Goal: Task Accomplishment & Management: Manage account settings

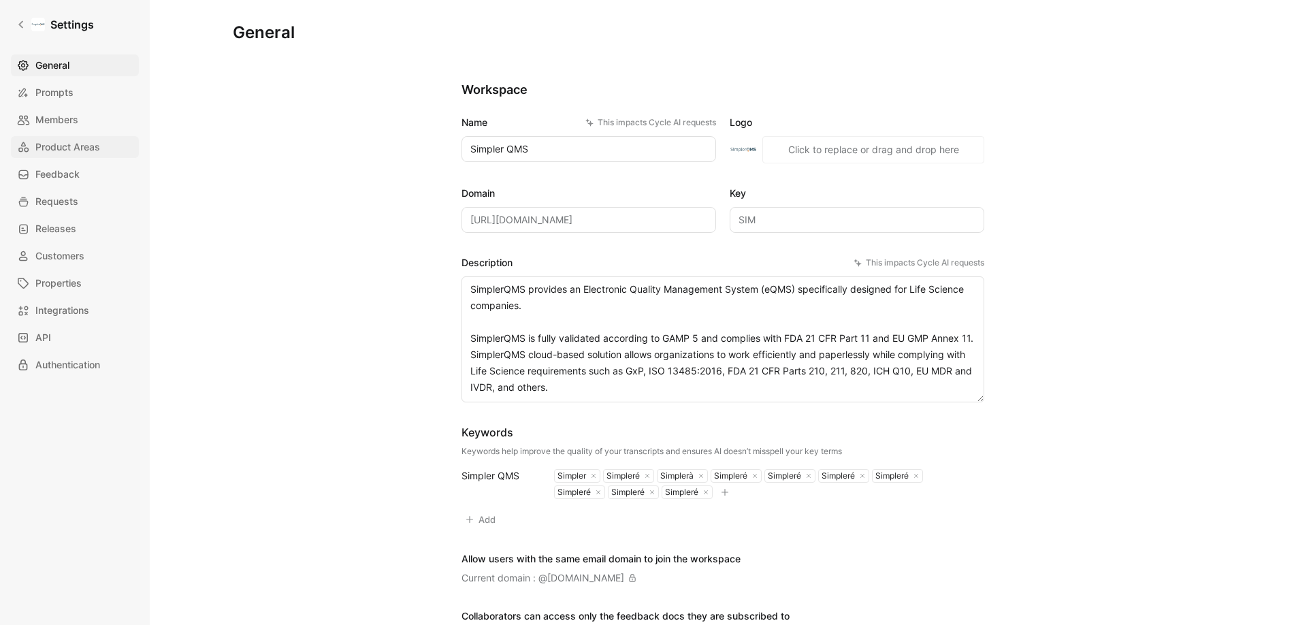
click at [72, 140] on span "Product Areas" at bounding box center [67, 147] width 65 height 16
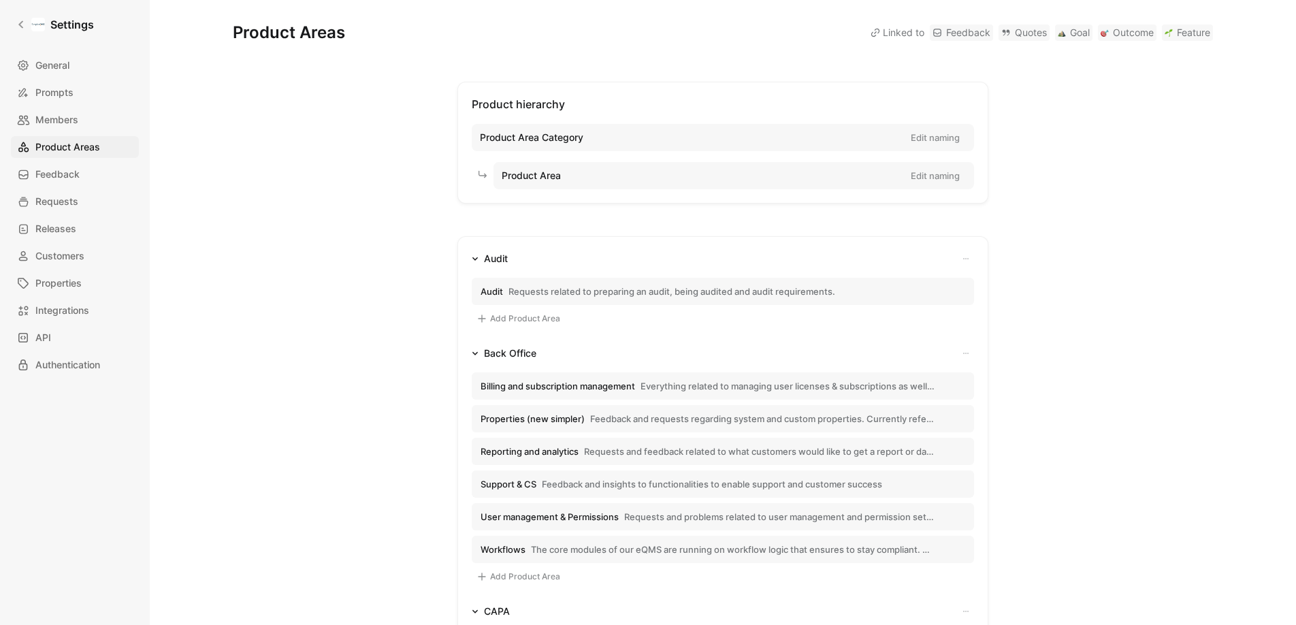
click at [473, 254] on button "Audit" at bounding box center [489, 259] width 47 height 16
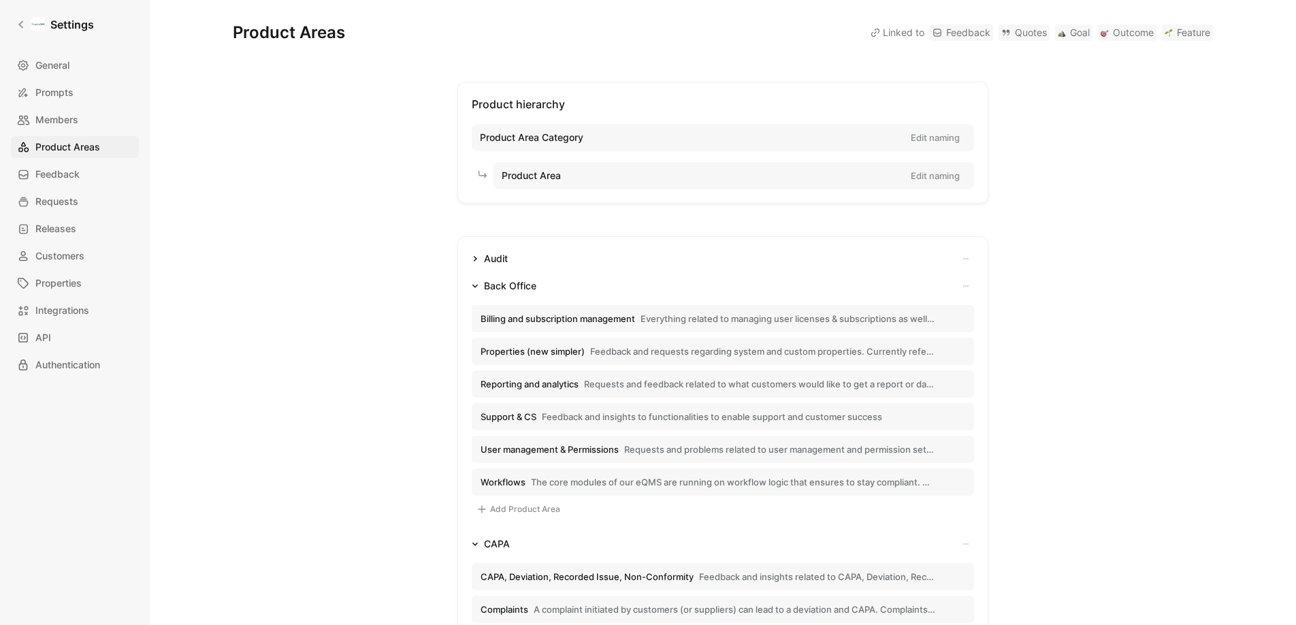
click at [472, 283] on icon "button" at bounding box center [475, 286] width 7 height 7
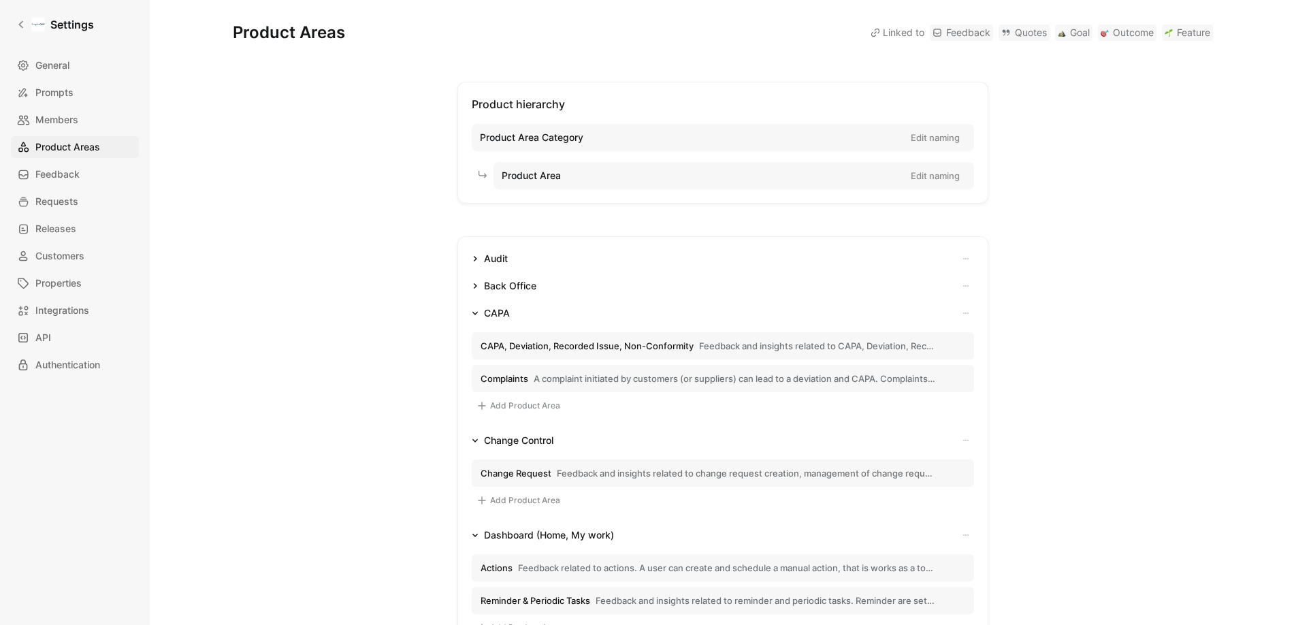
click at [472, 313] on icon "button" at bounding box center [474, 313] width 5 height 3
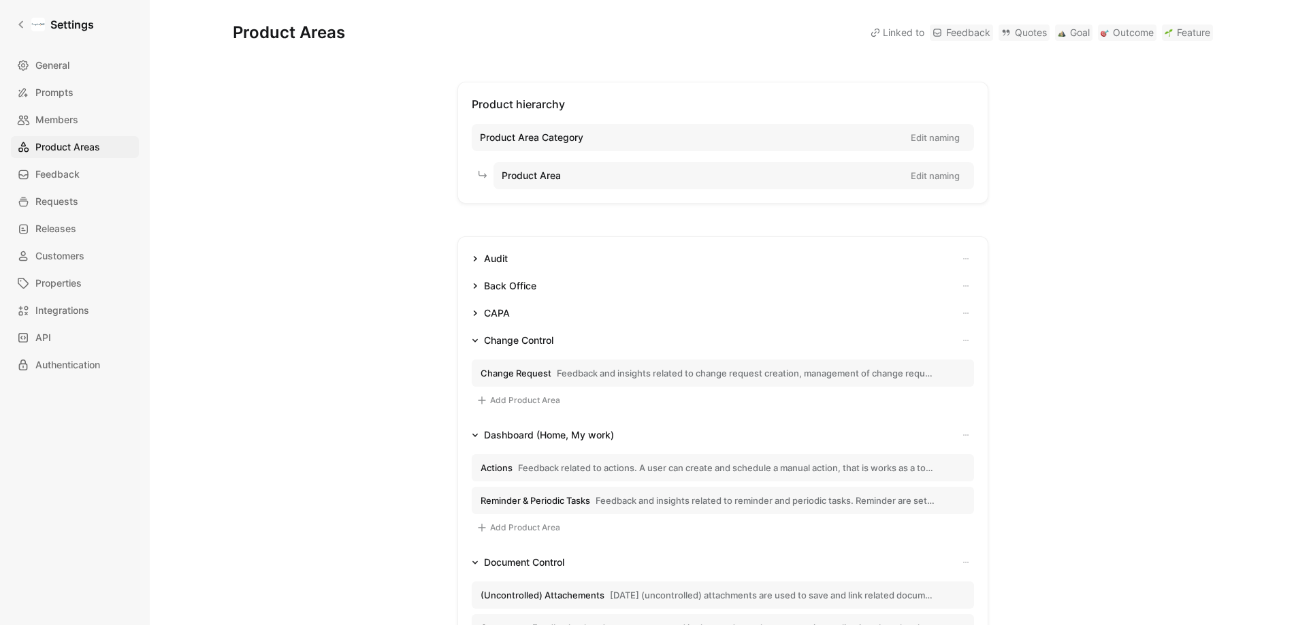
click at [472, 338] on icon "button" at bounding box center [475, 340] width 7 height 7
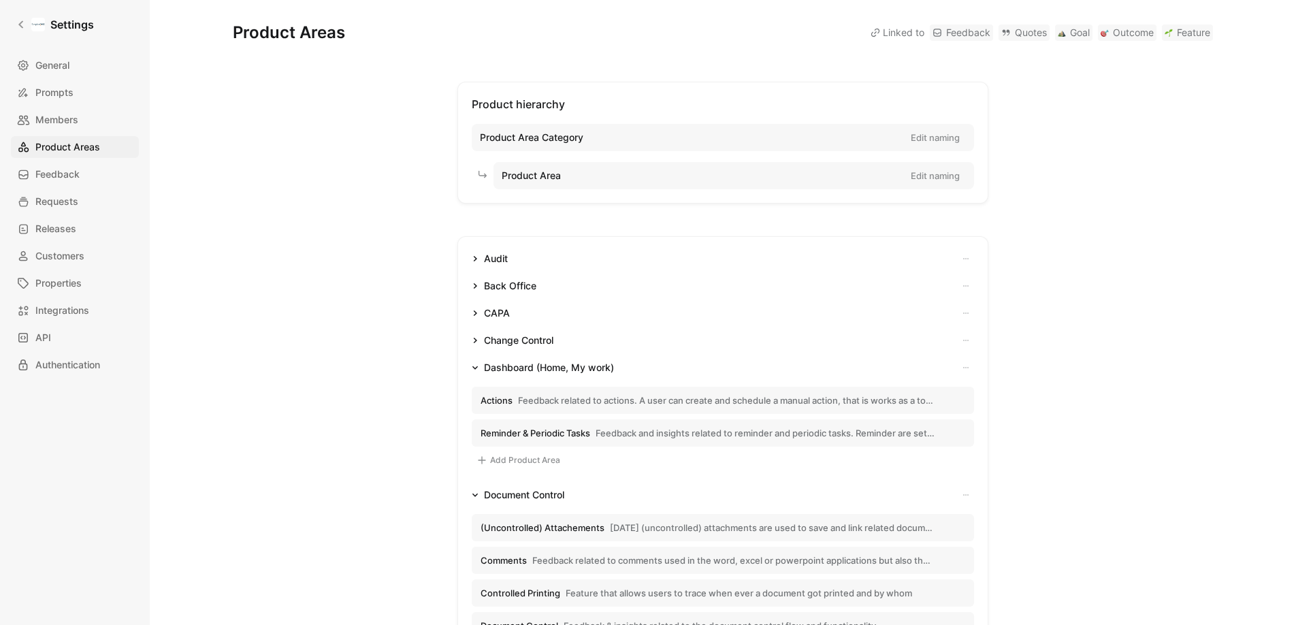
click at [472, 367] on icon "button" at bounding box center [474, 367] width 5 height 3
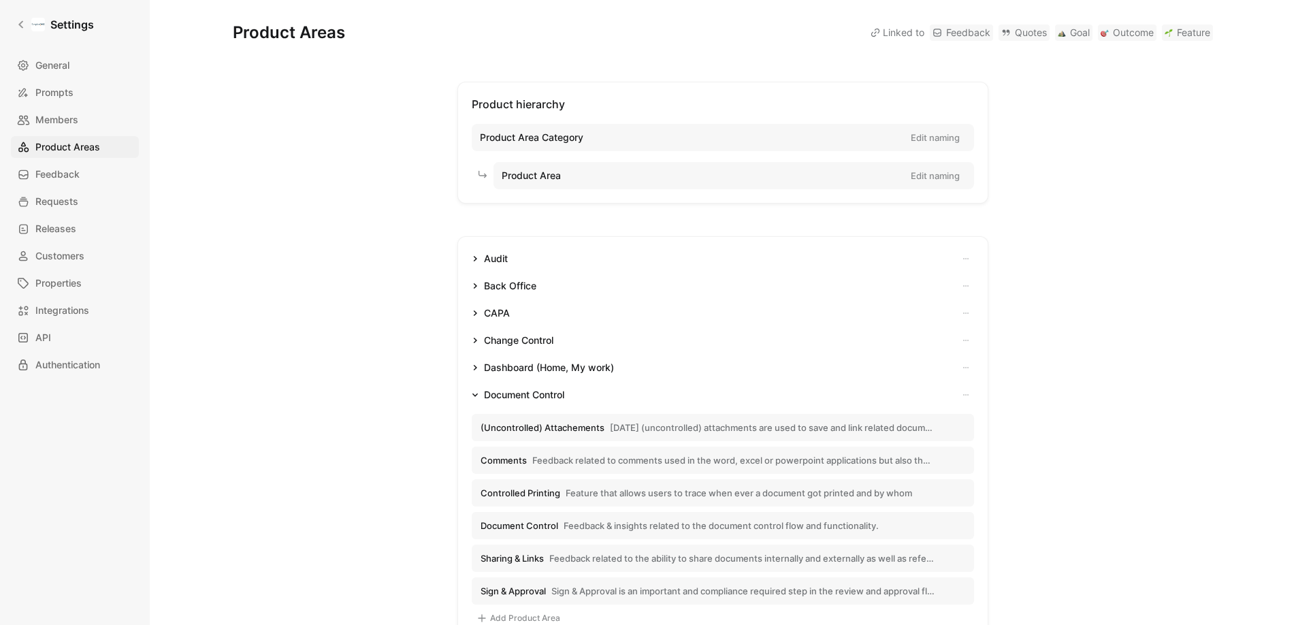
click at [475, 396] on button "Document Control" at bounding box center [517, 395] width 103 height 16
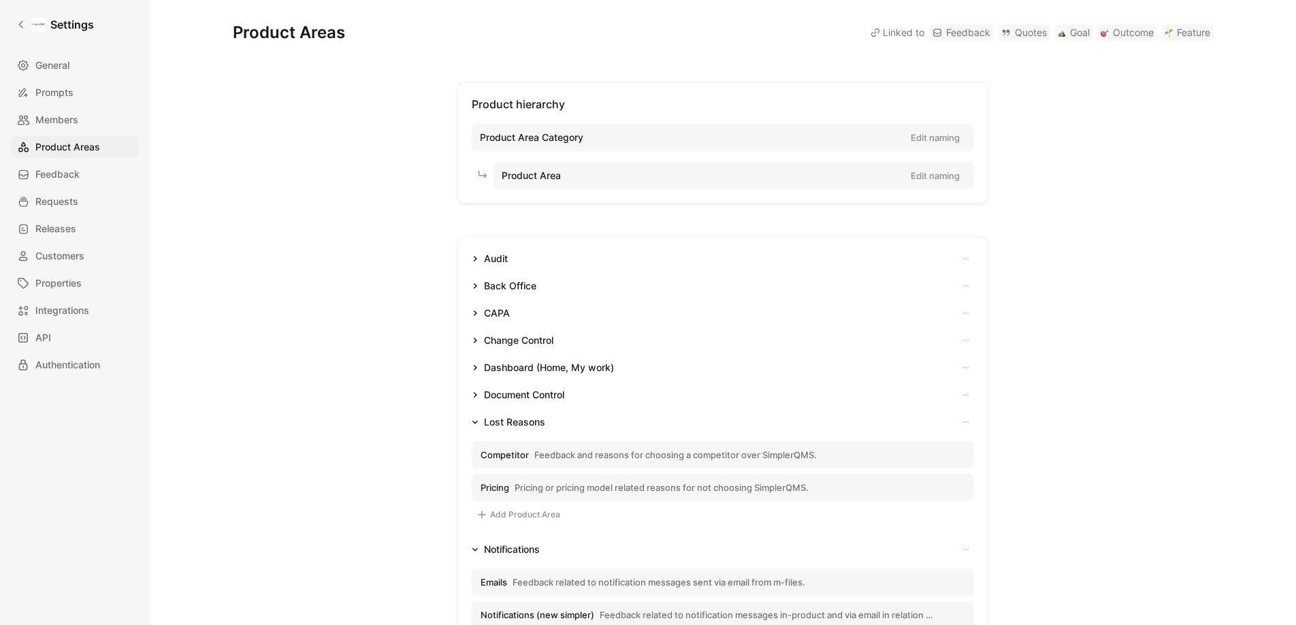
click at [477, 420] on button "Lost Reasons" at bounding box center [508, 422] width 84 height 16
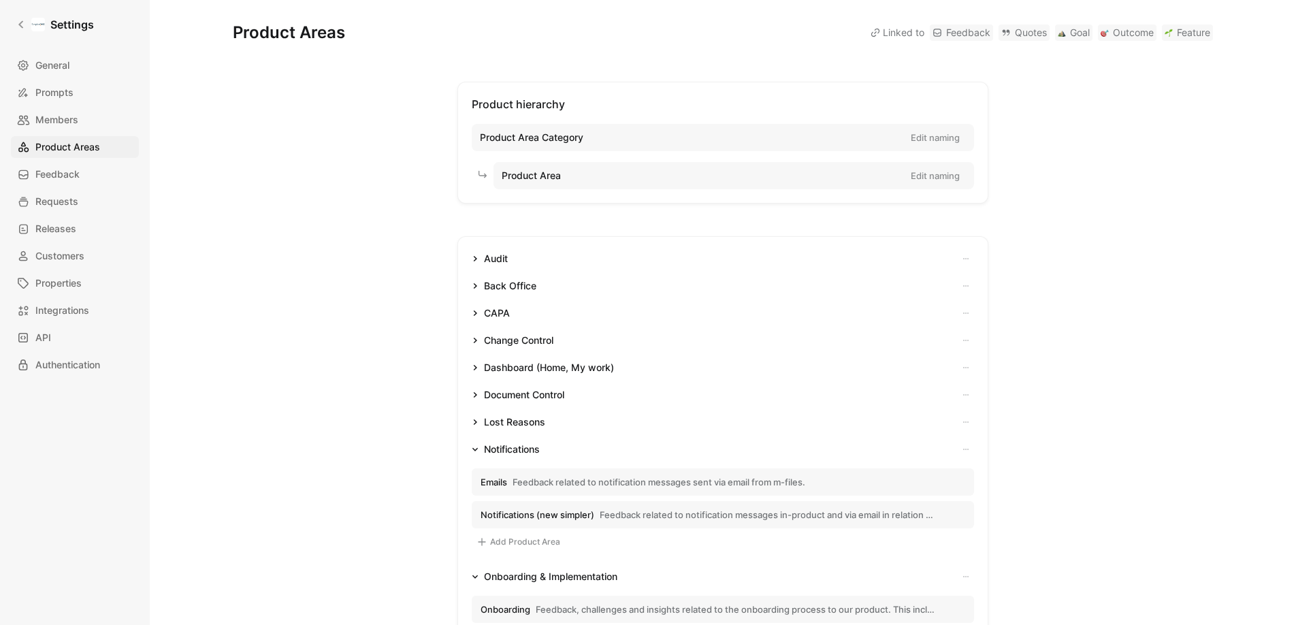
click at [476, 447] on button "Notifications" at bounding box center [505, 449] width 79 height 16
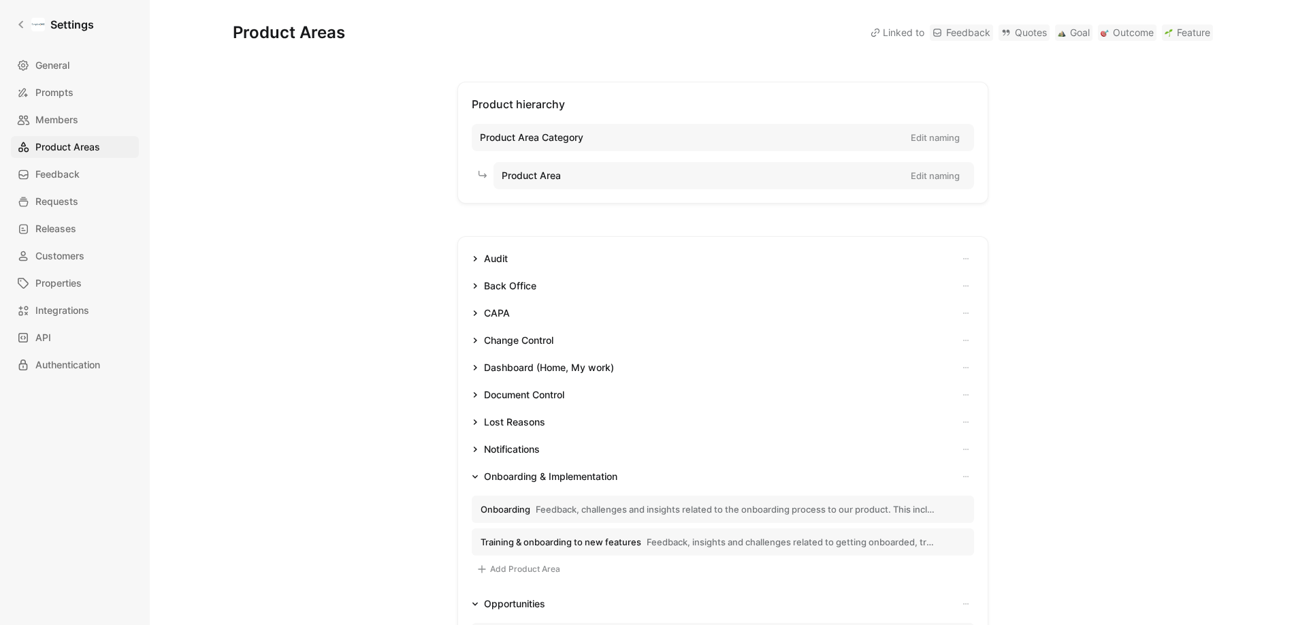
drag, startPoint x: 471, startPoint y: 475, endPoint x: 473, endPoint y: 455, distance: 20.5
click at [472, 475] on icon "button" at bounding box center [475, 476] width 7 height 7
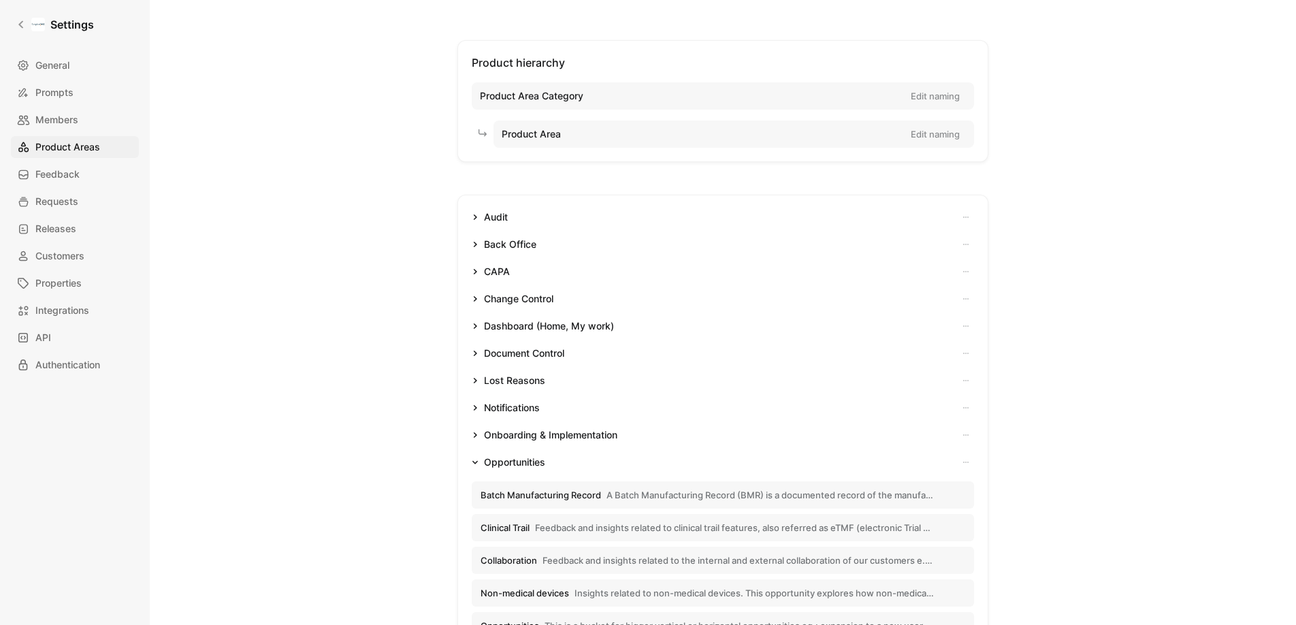
scroll to position [408, 0]
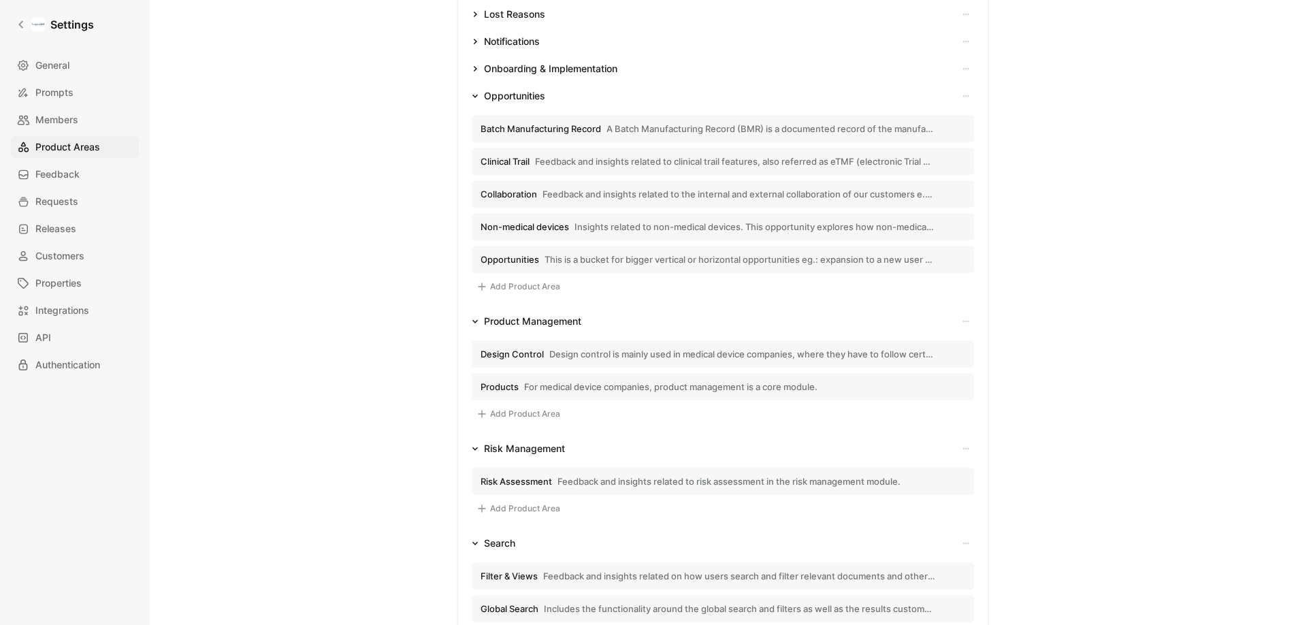
click at [474, 95] on icon "button" at bounding box center [475, 96] width 7 height 7
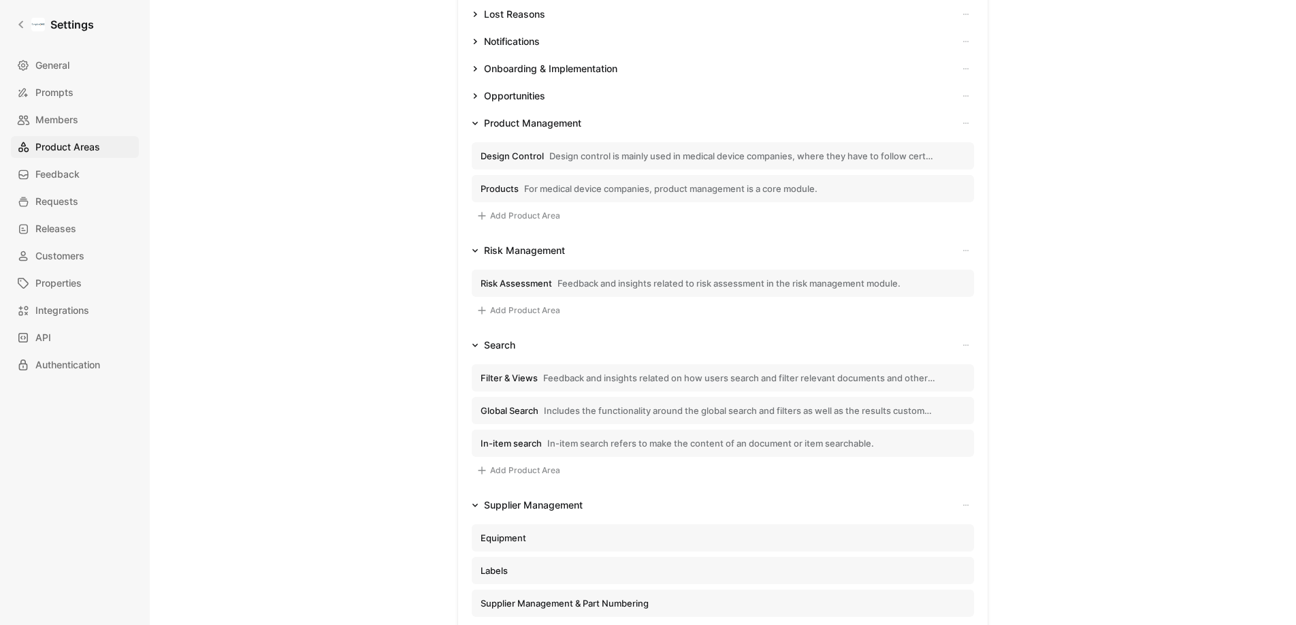
click at [472, 125] on icon "button" at bounding box center [475, 123] width 7 height 7
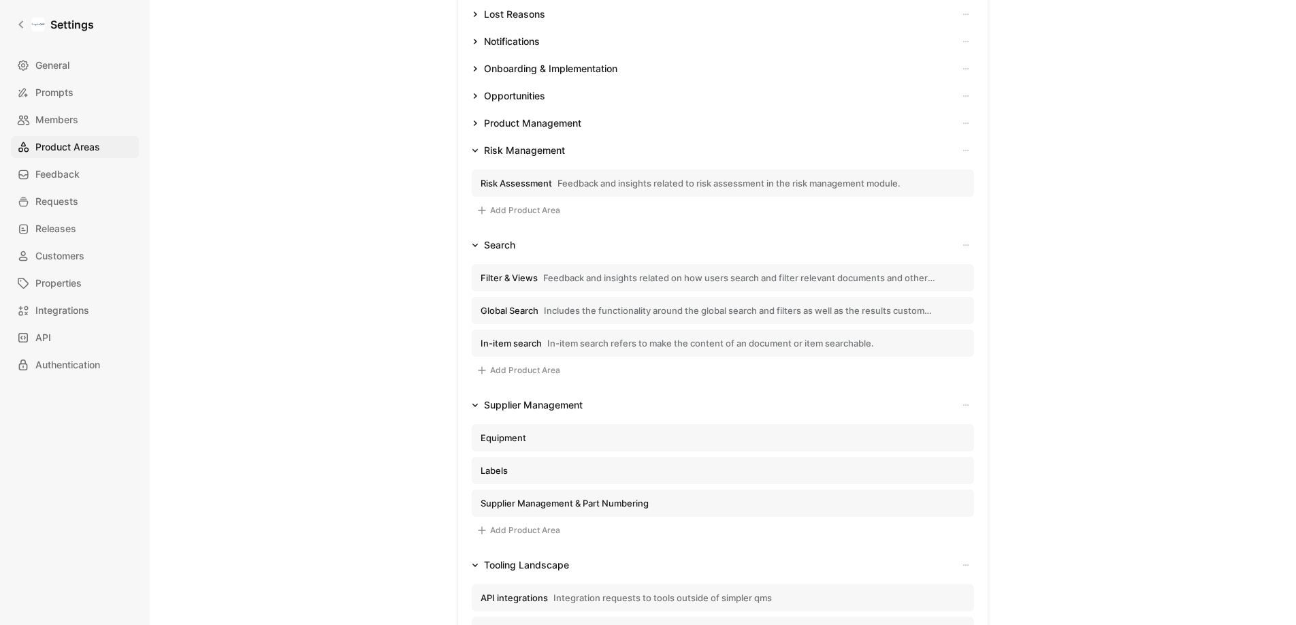
click at [472, 147] on icon "button" at bounding box center [475, 150] width 7 height 7
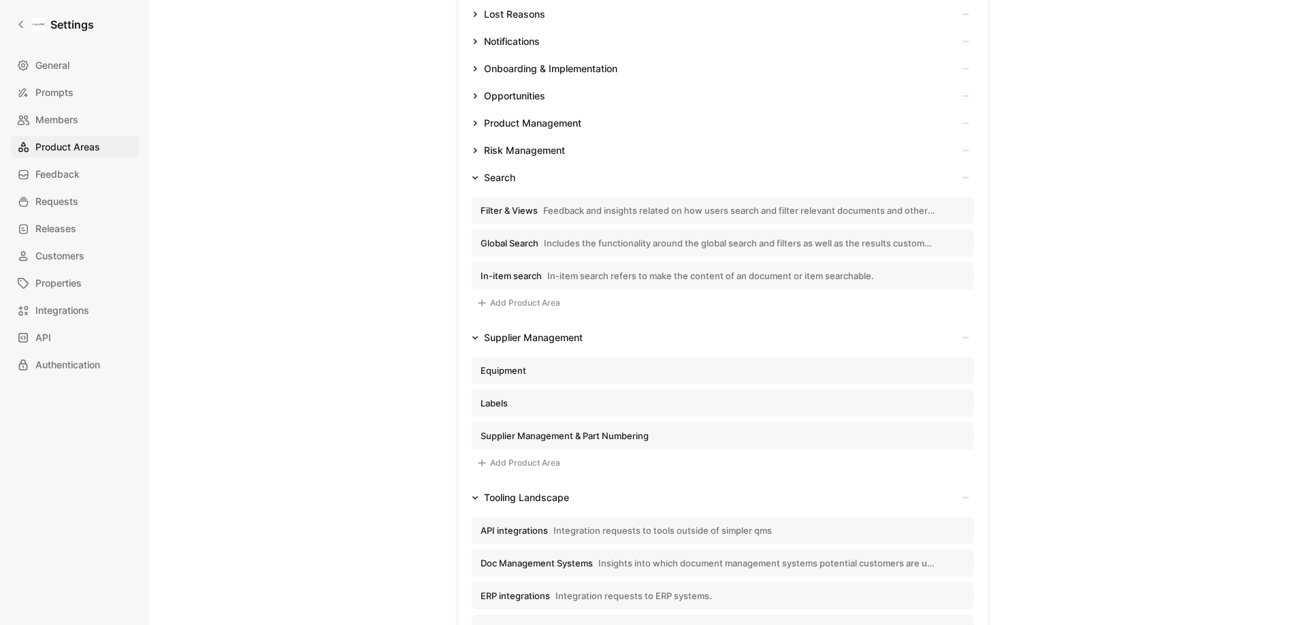
click at [472, 178] on icon "button" at bounding box center [474, 177] width 5 height 3
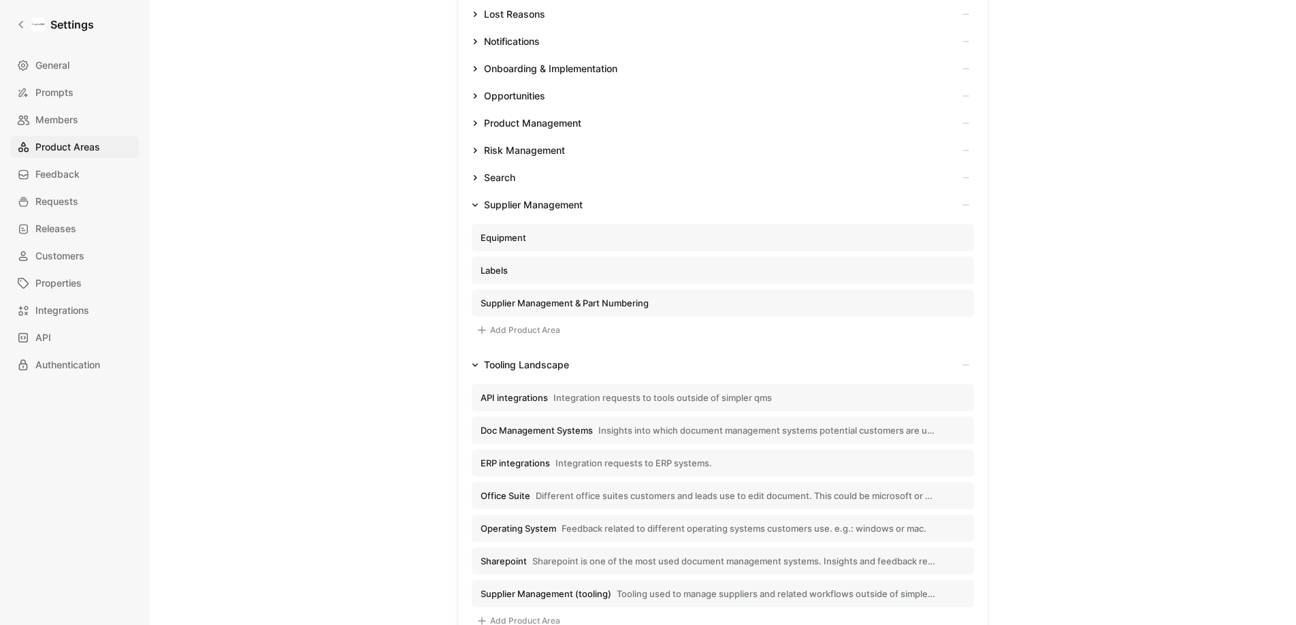
click at [472, 206] on icon "button" at bounding box center [474, 205] width 5 height 3
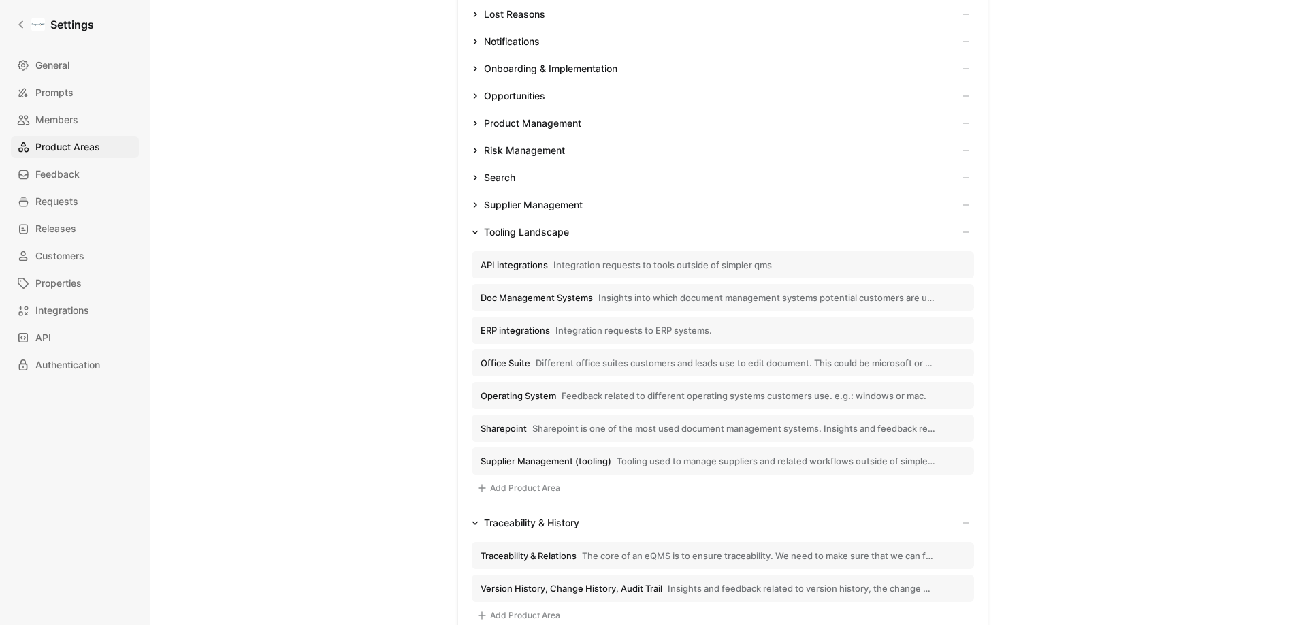
click at [475, 234] on button "Tooling Landscape" at bounding box center [520, 232] width 108 height 16
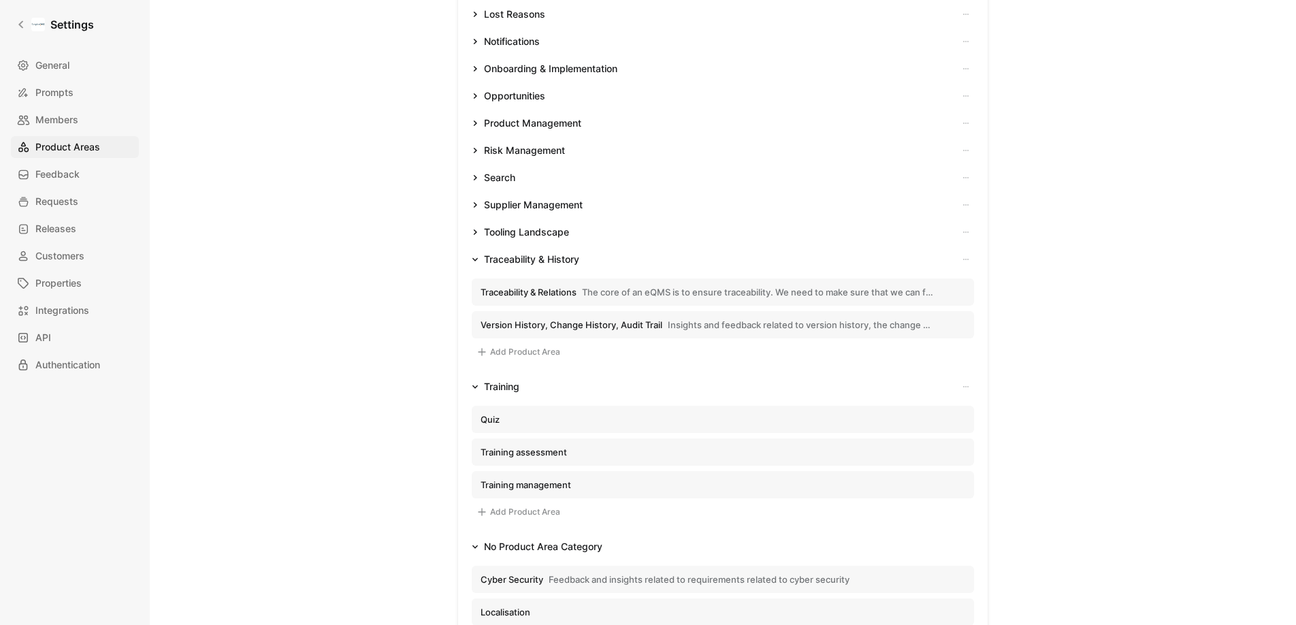
click at [470, 263] on button "Traceability & History" at bounding box center [525, 259] width 118 height 16
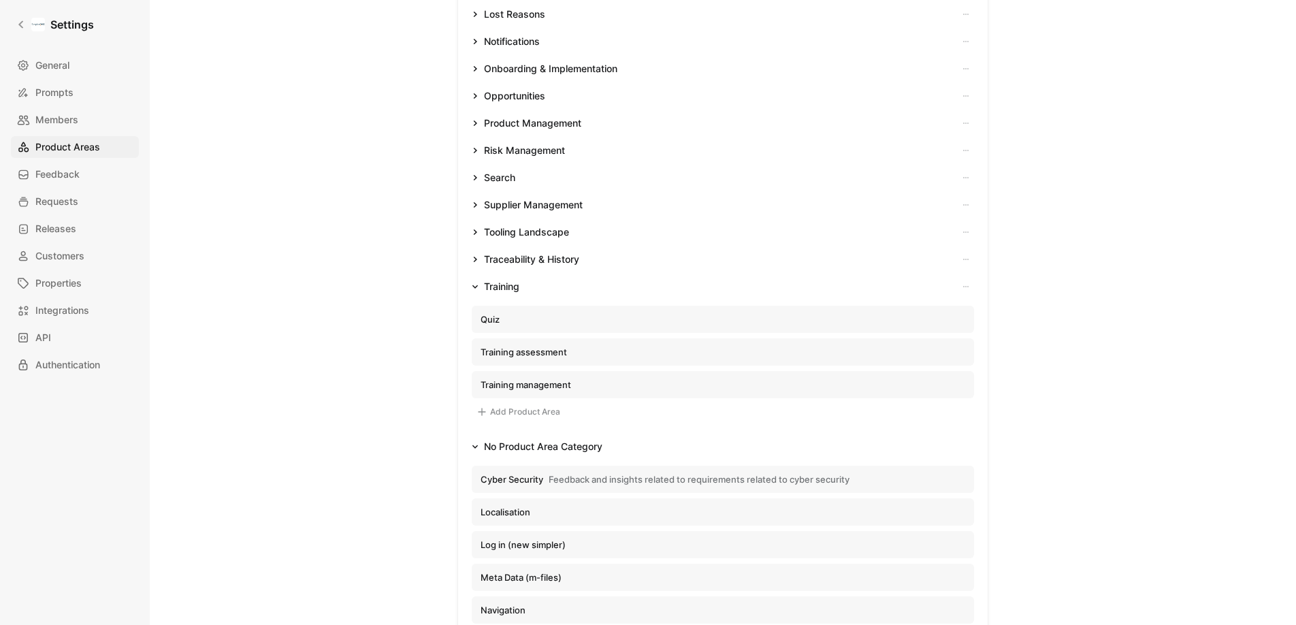
click at [472, 283] on icon "button" at bounding box center [475, 286] width 7 height 7
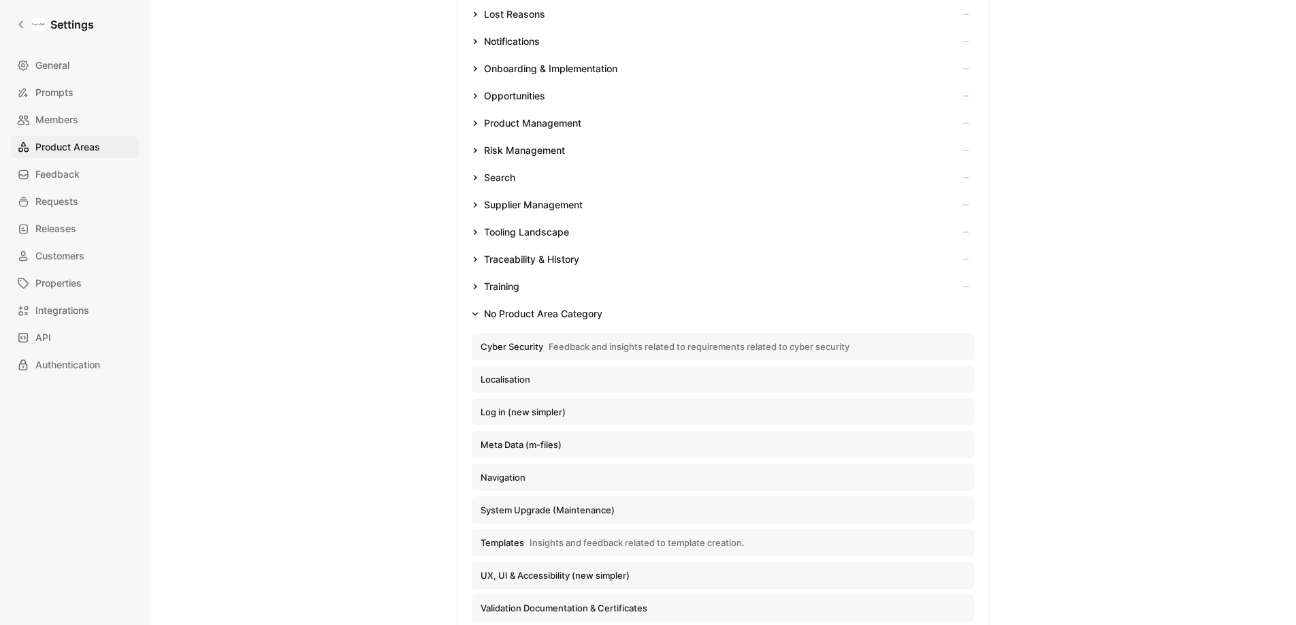
click at [470, 321] on button "No Product Area Category" at bounding box center [537, 314] width 142 height 16
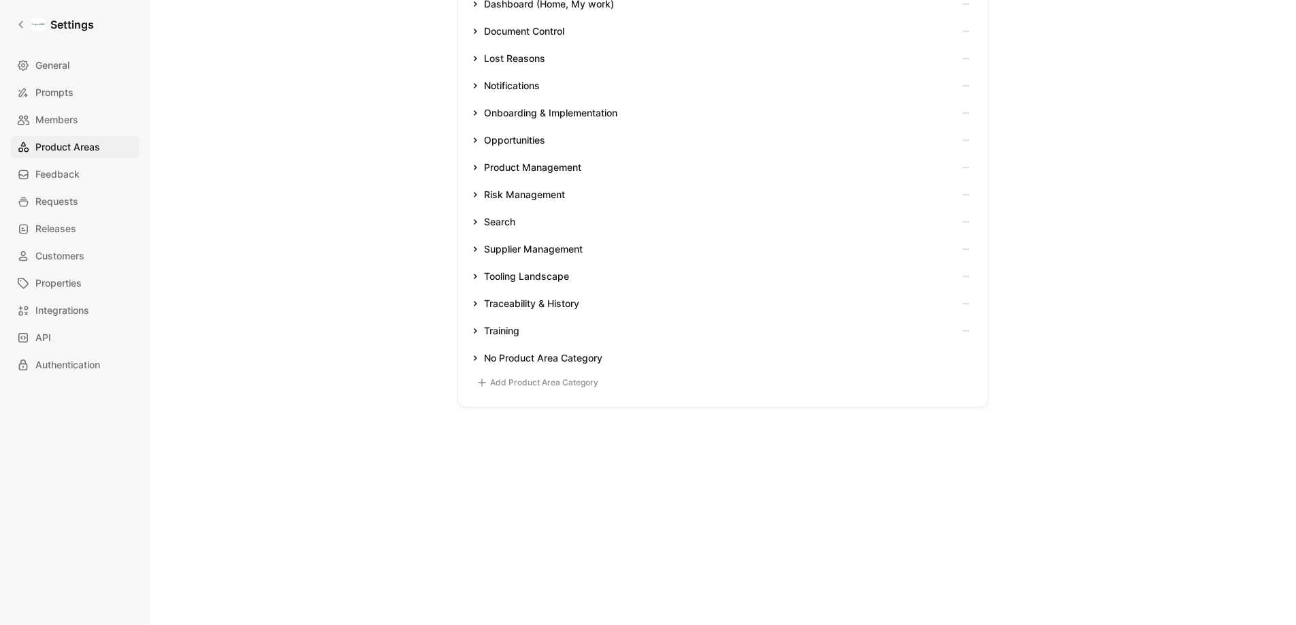
scroll to position [0, 0]
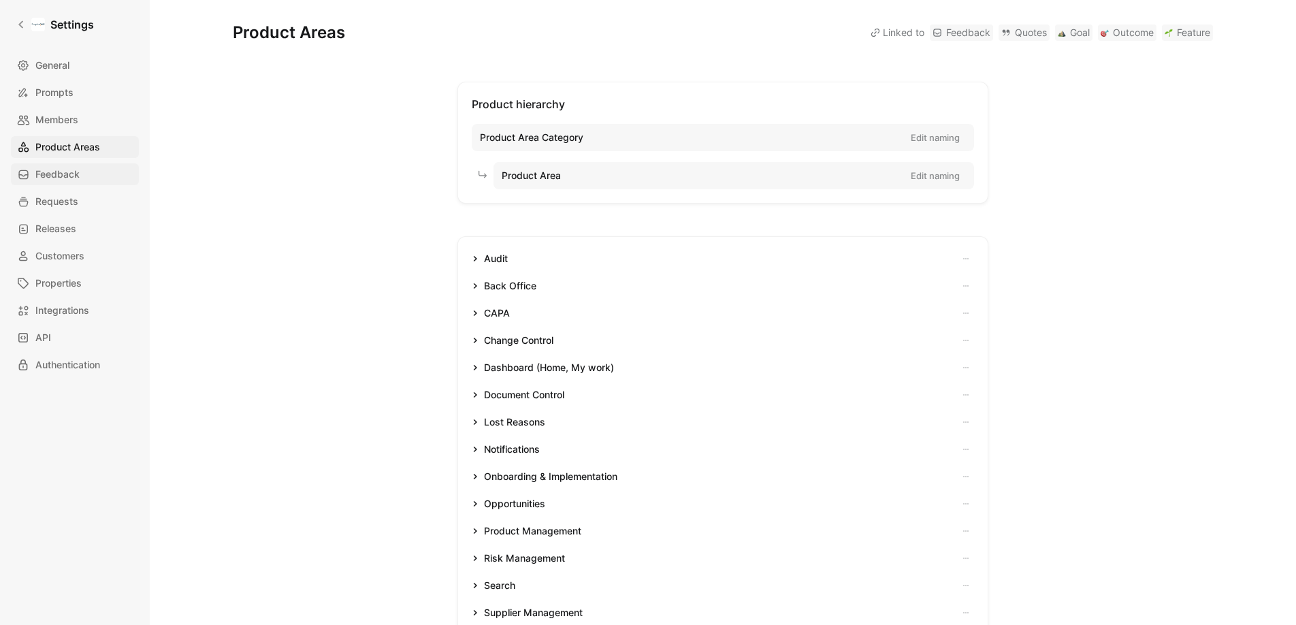
click at [79, 178] on span "Feedback" at bounding box center [57, 174] width 44 height 16
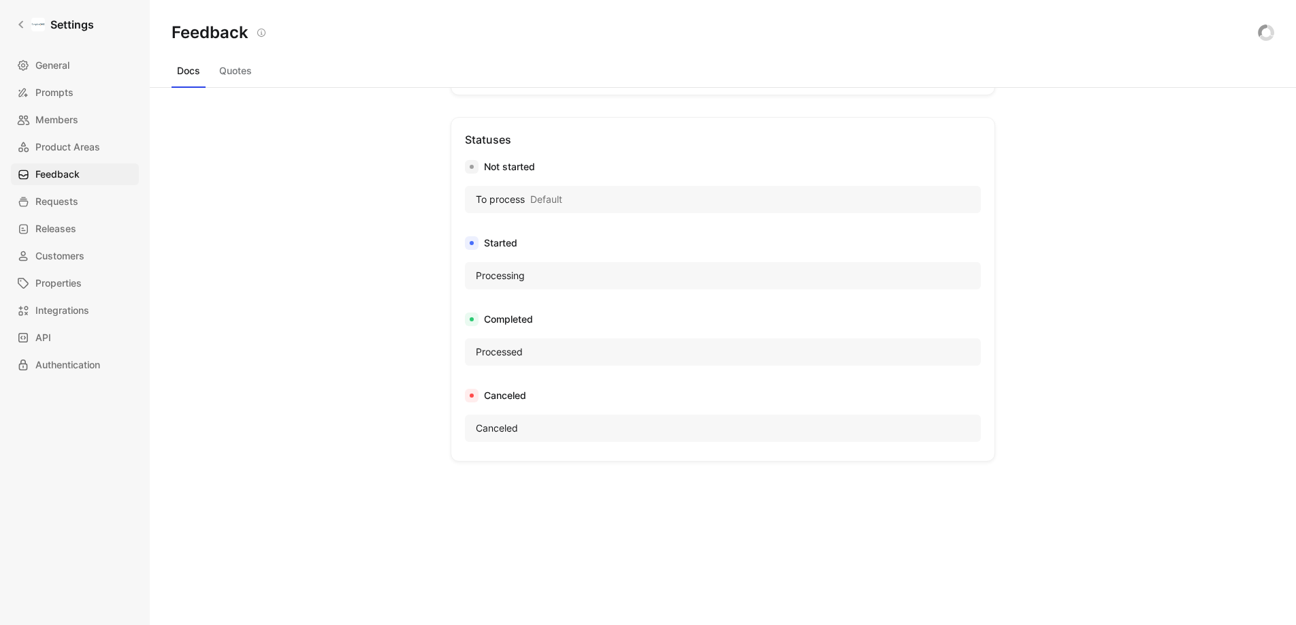
scroll to position [831, 0]
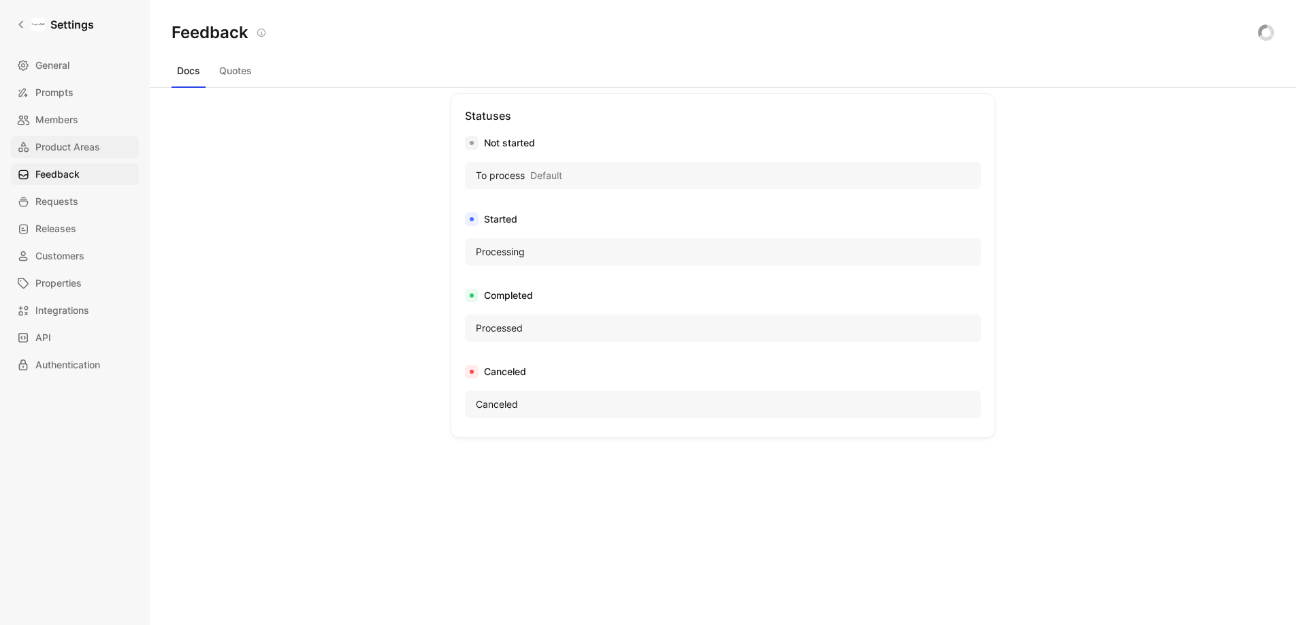
click at [52, 141] on span "Product Areas" at bounding box center [67, 147] width 65 height 16
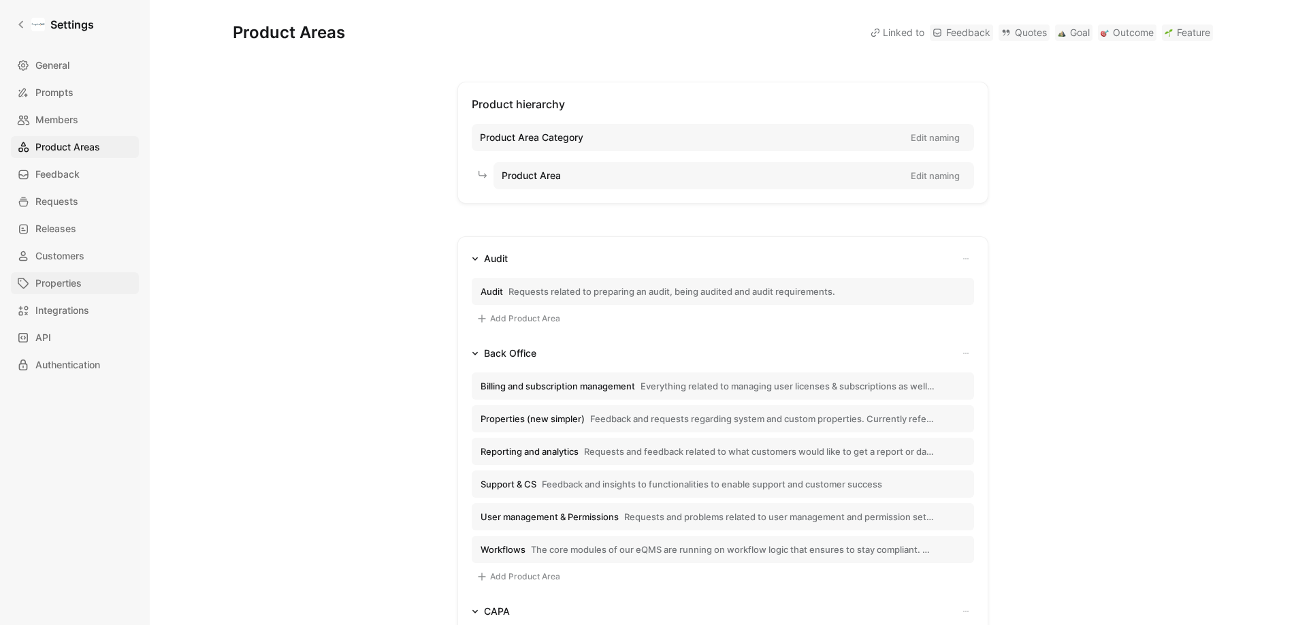
click at [67, 276] on span "Properties" at bounding box center [58, 283] width 46 height 16
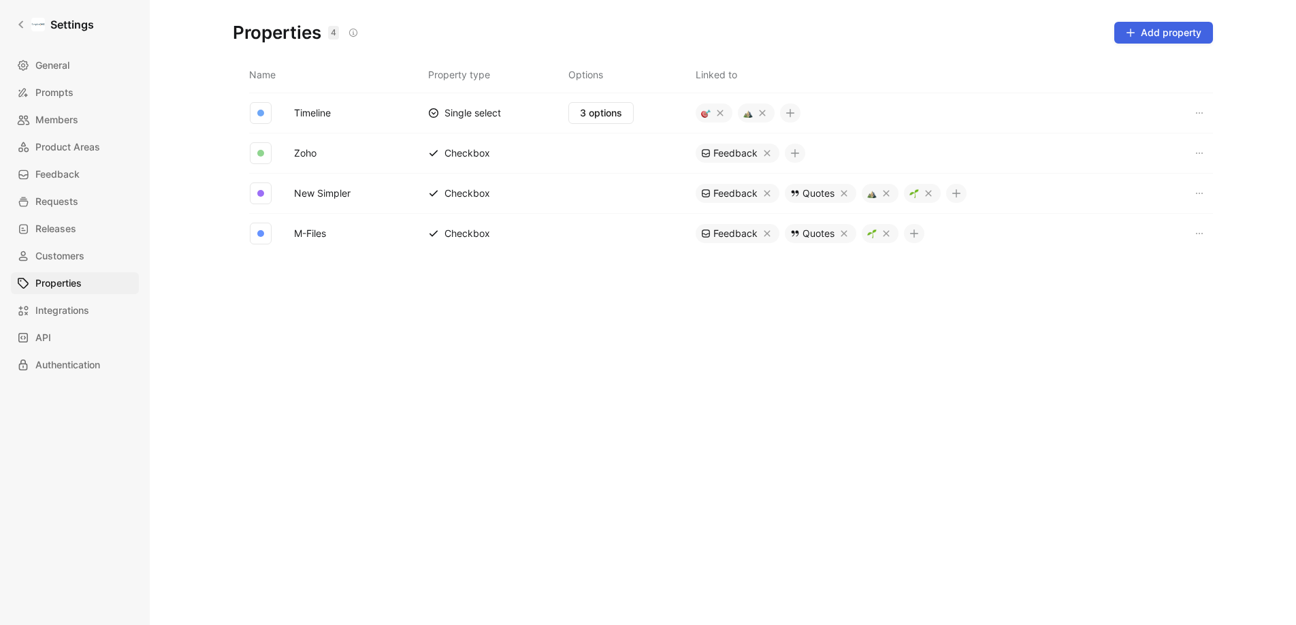
click at [1156, 33] on span "Add property" at bounding box center [1164, 33] width 76 height 16
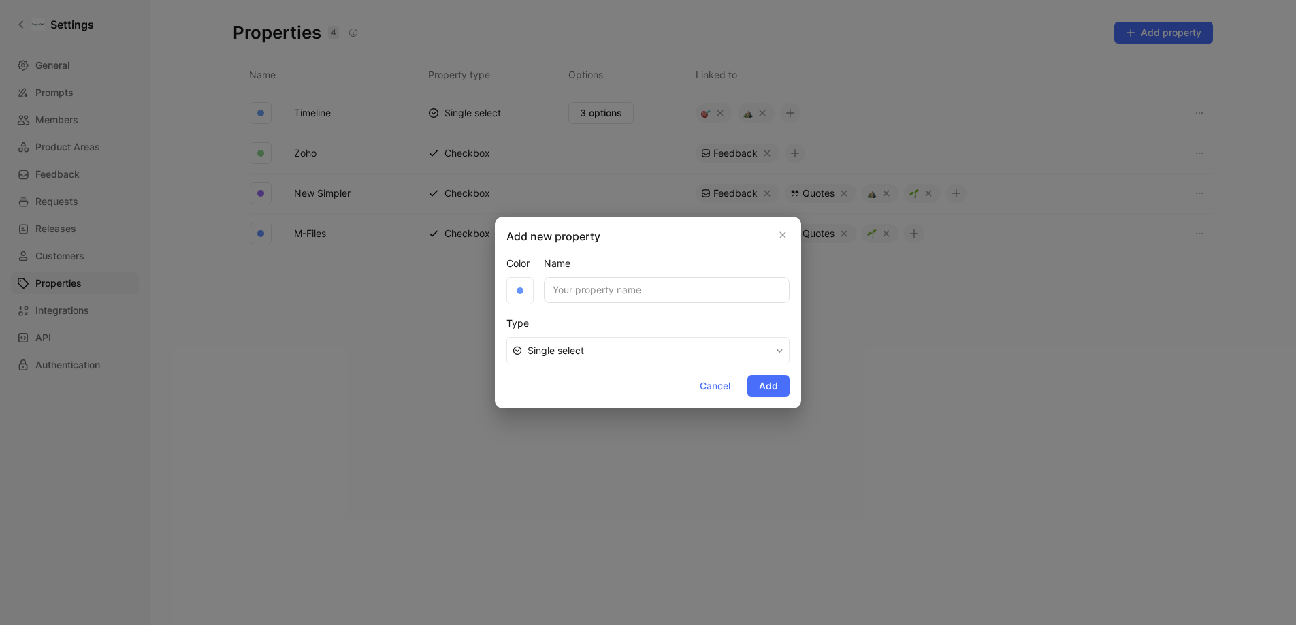
click at [605, 343] on span "Single select" at bounding box center [649, 350] width 243 height 16
click at [996, 371] on div at bounding box center [648, 312] width 1296 height 625
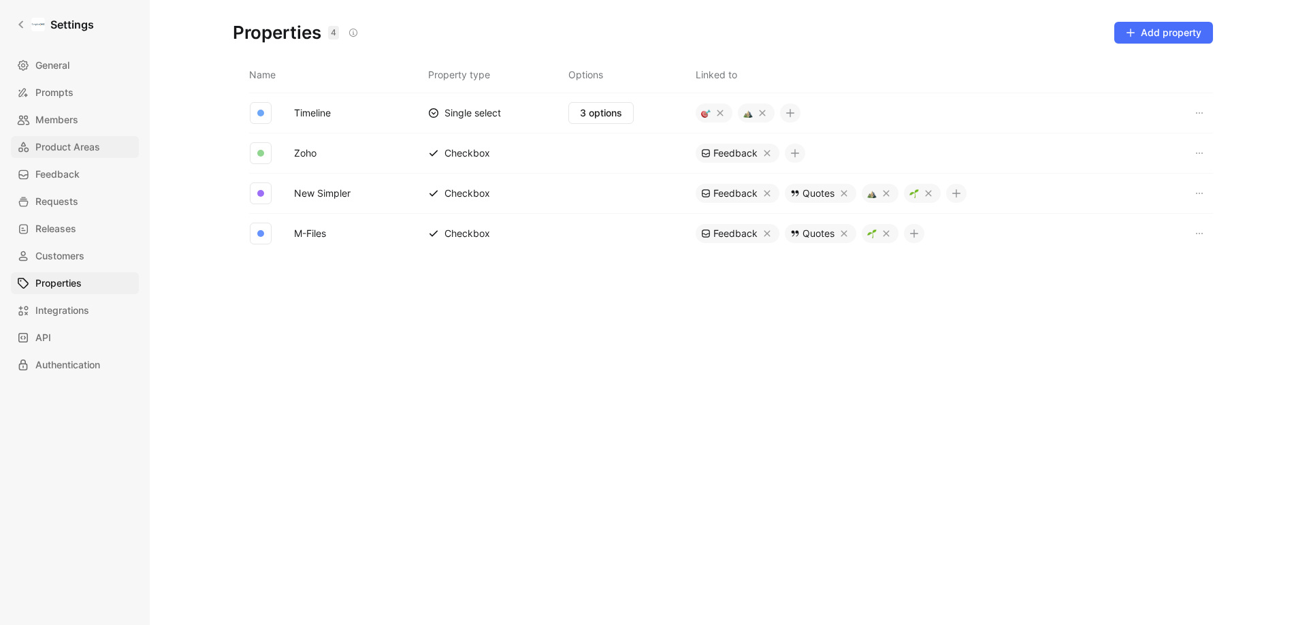
click at [56, 144] on span "Product Areas" at bounding box center [67, 147] width 65 height 16
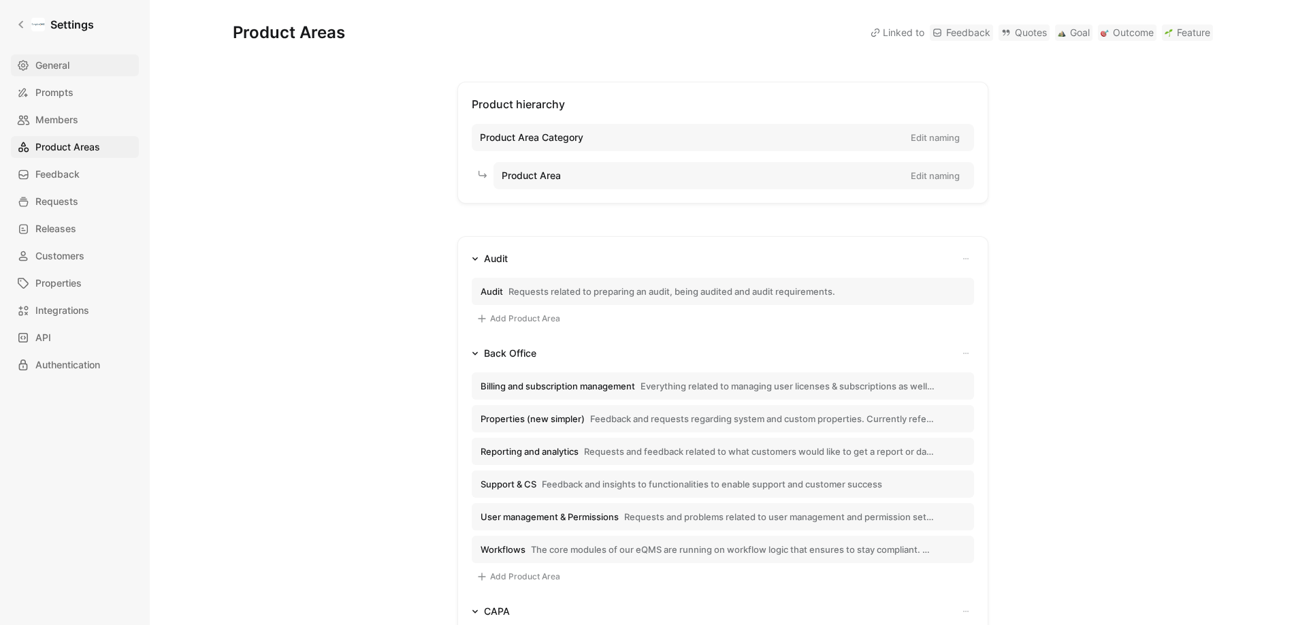
click at [76, 74] on link "General" at bounding box center [75, 65] width 128 height 22
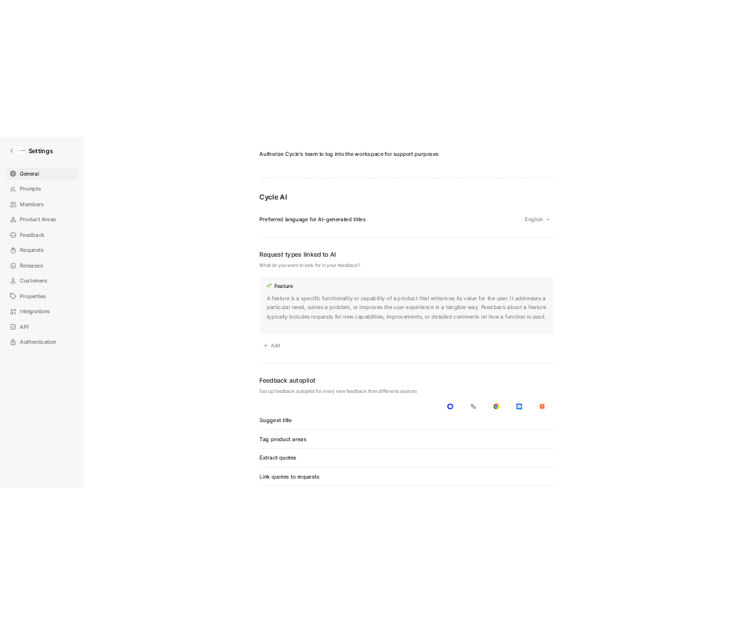
scroll to position [992, 0]
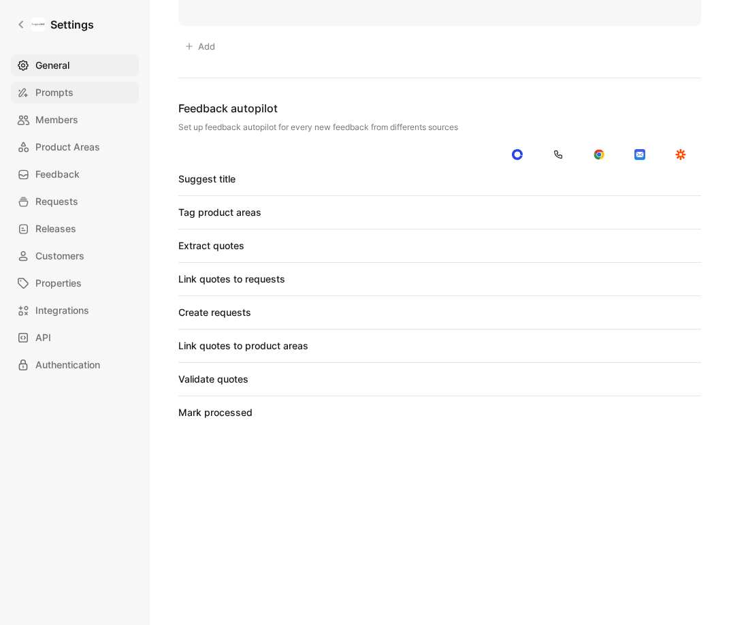
click at [63, 89] on span "Prompts" at bounding box center [54, 92] width 38 height 16
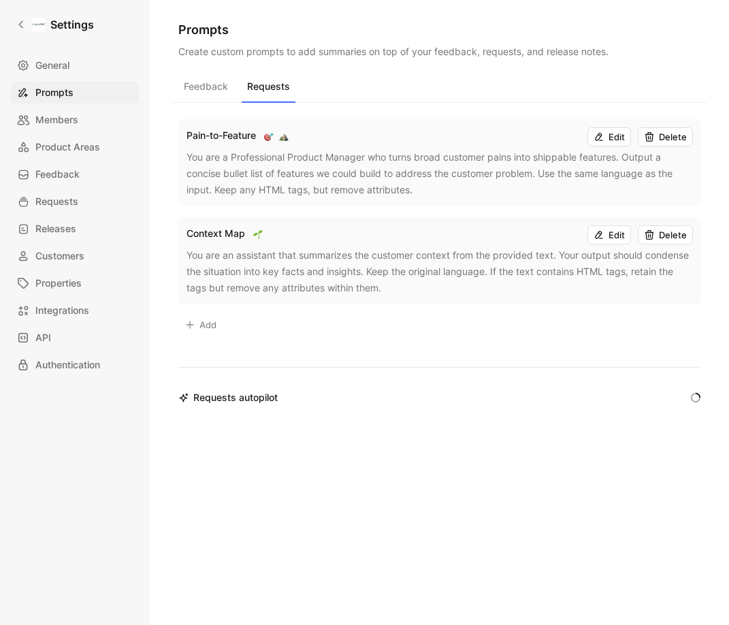
click at [279, 85] on button "Requests" at bounding box center [269, 90] width 54 height 26
click at [219, 83] on button "Feedback" at bounding box center [205, 90] width 55 height 26
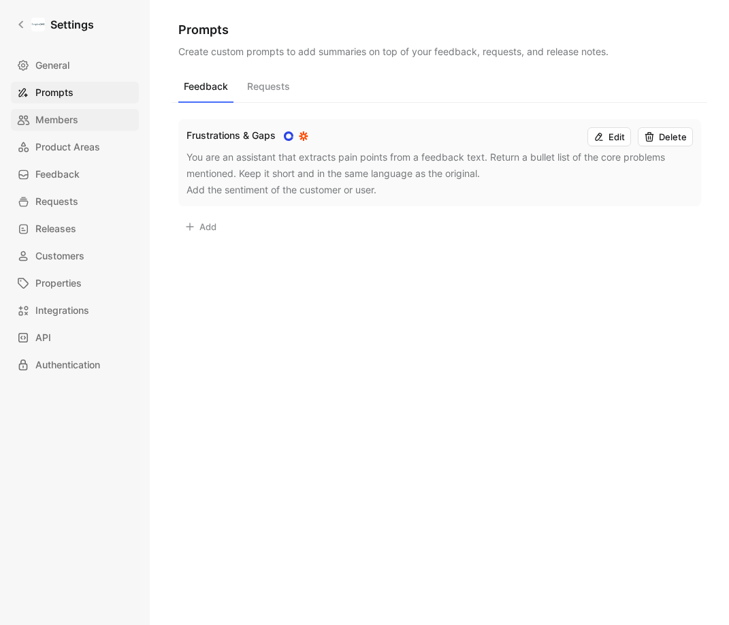
click at [71, 114] on span "Members" at bounding box center [56, 120] width 43 height 16
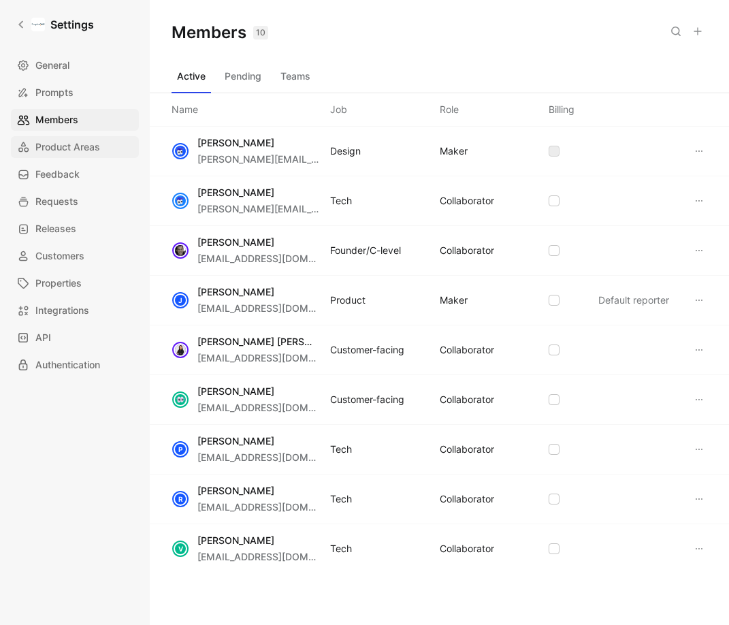
click at [45, 148] on span "Product Areas" at bounding box center [67, 147] width 65 height 16
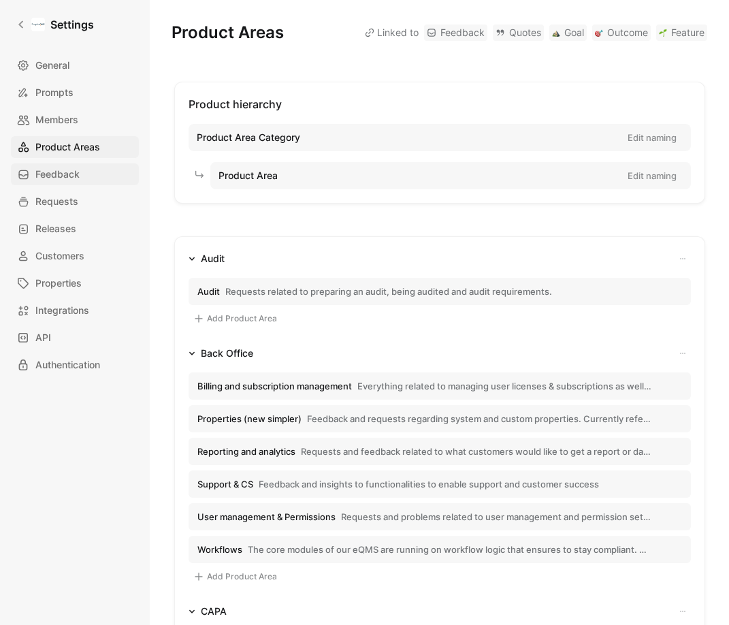
click at [55, 176] on span "Feedback" at bounding box center [57, 174] width 44 height 16
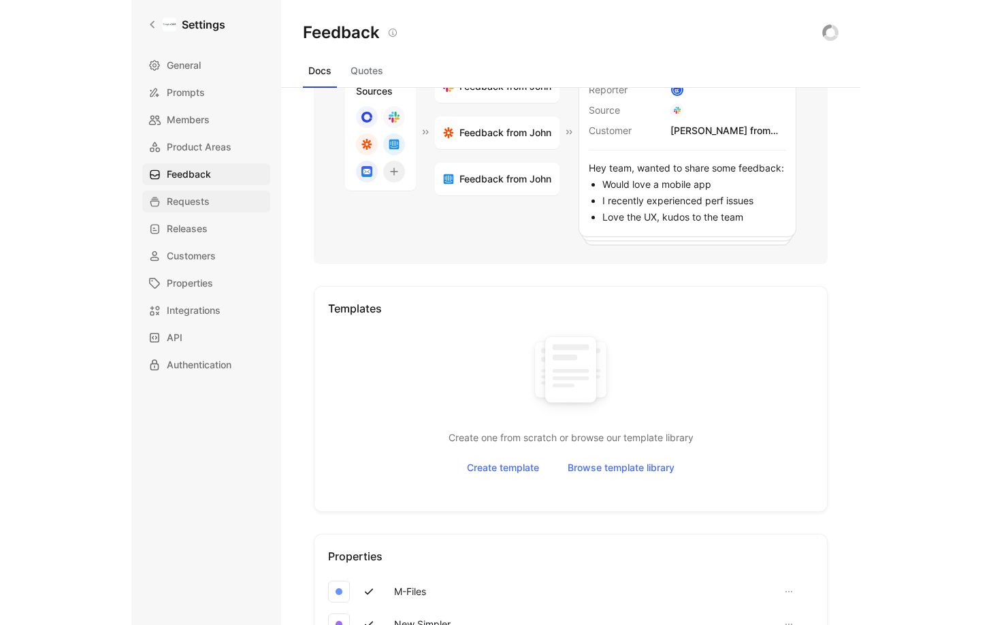
scroll to position [177, 0]
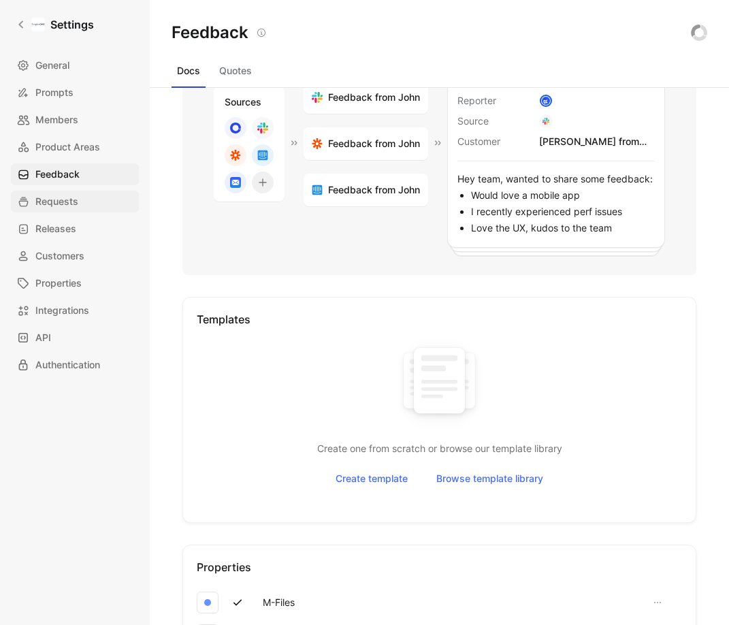
click at [44, 198] on span "Requests" at bounding box center [56, 201] width 43 height 16
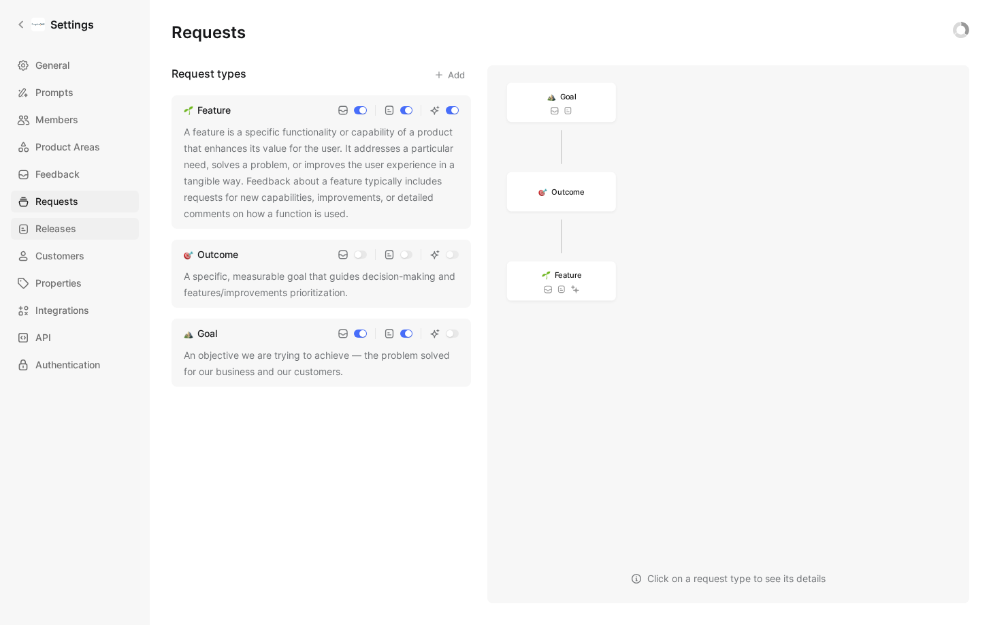
click at [69, 228] on span "Releases" at bounding box center [55, 229] width 41 height 16
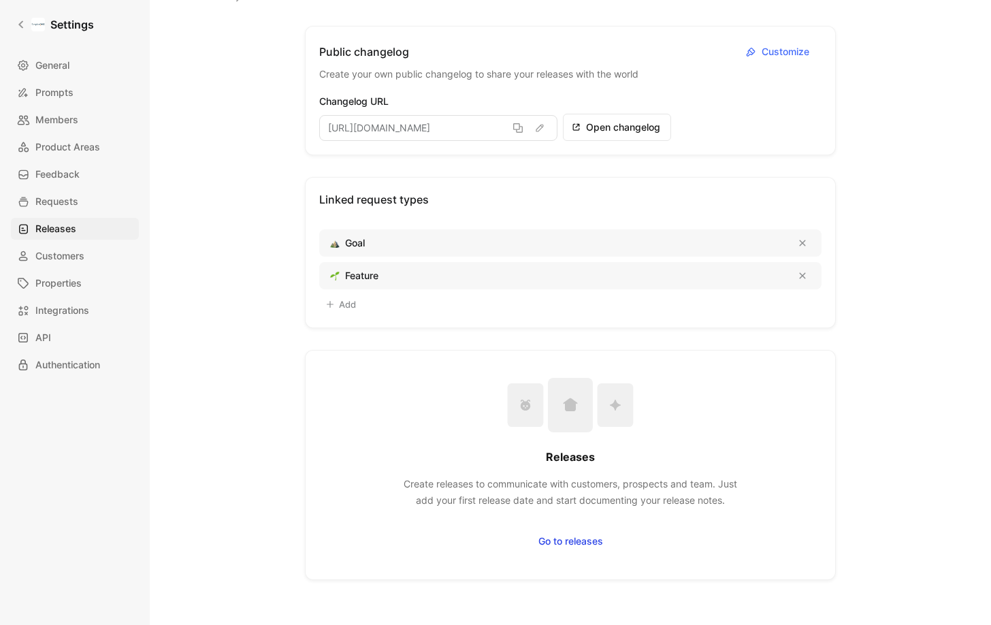
scroll to position [204, 0]
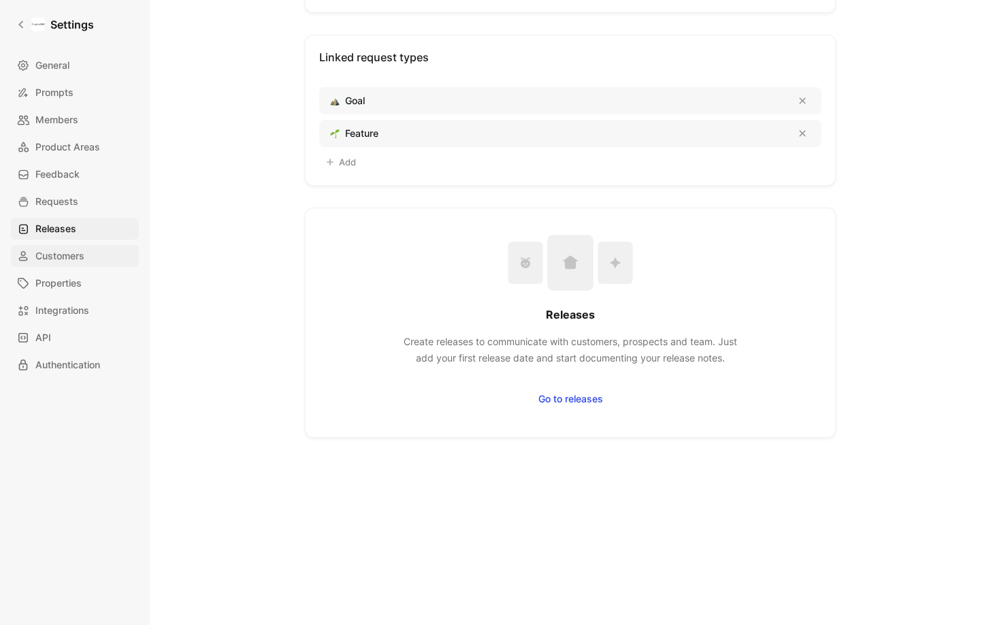
click at [74, 261] on span "Customers" at bounding box center [59, 256] width 49 height 16
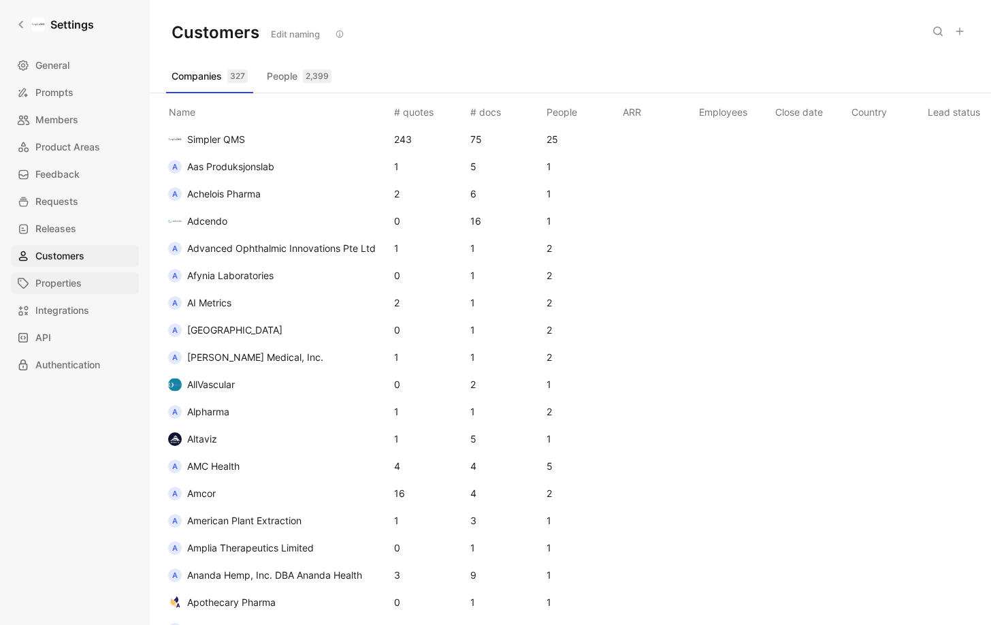
click at [69, 281] on span "Properties" at bounding box center [58, 283] width 46 height 16
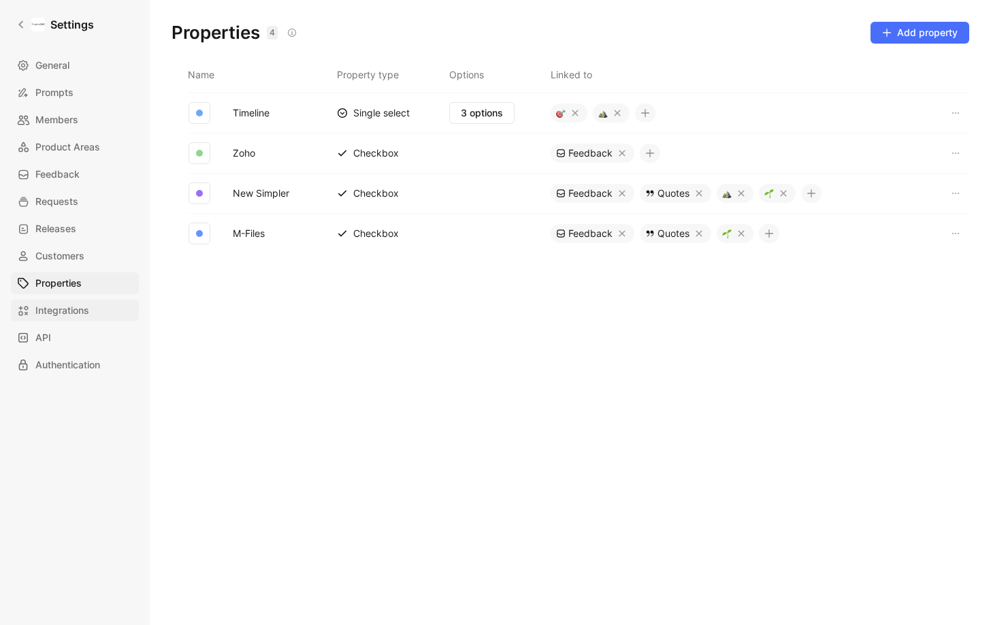
click at [65, 310] on span "Integrations" at bounding box center [62, 310] width 54 height 16
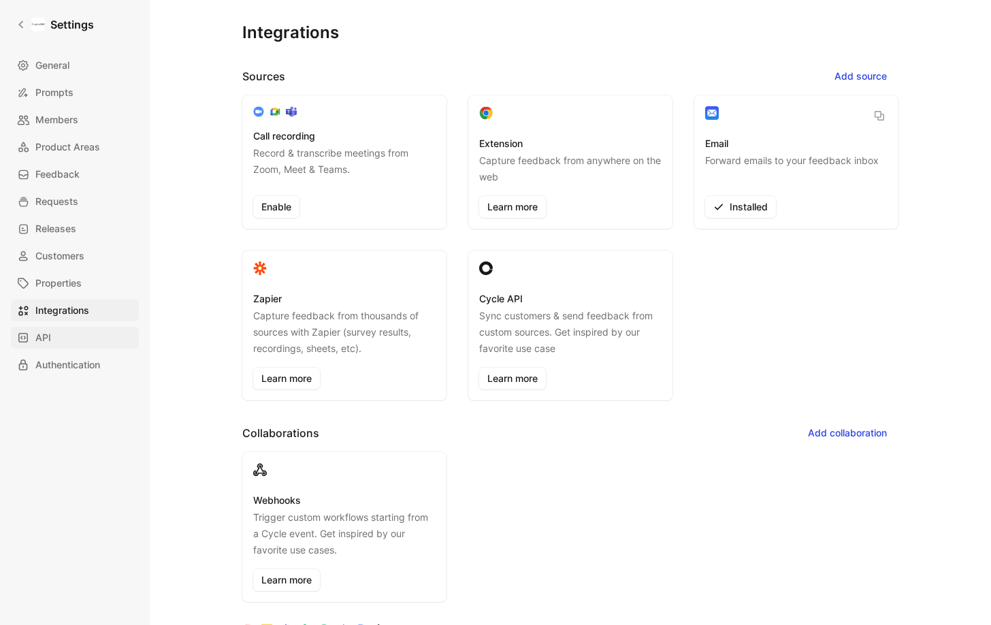
click at [93, 333] on link "API" at bounding box center [75, 338] width 128 height 22
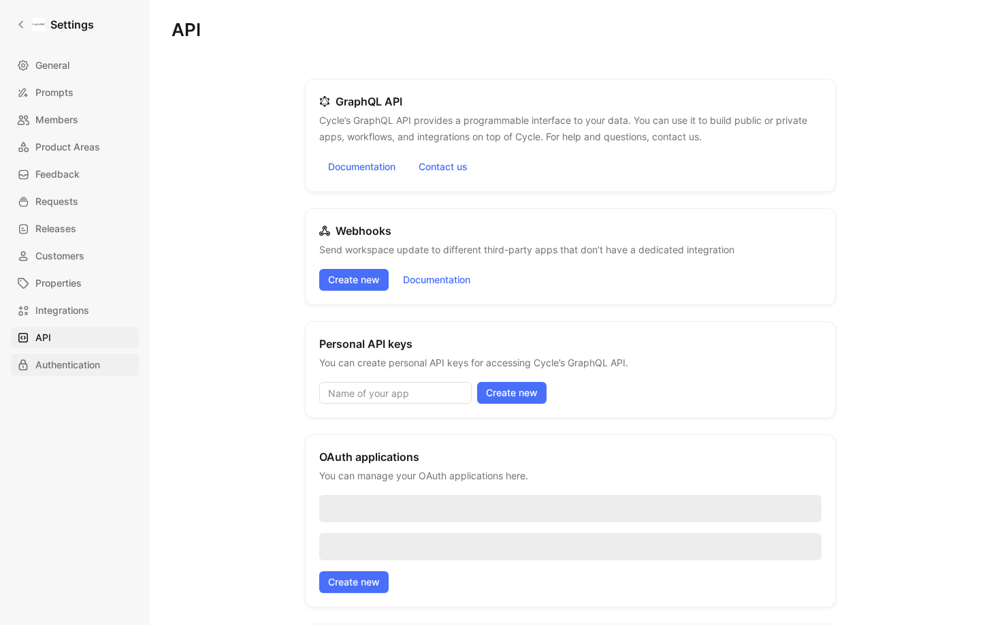
click at [60, 366] on span "Authentication" at bounding box center [67, 365] width 65 height 16
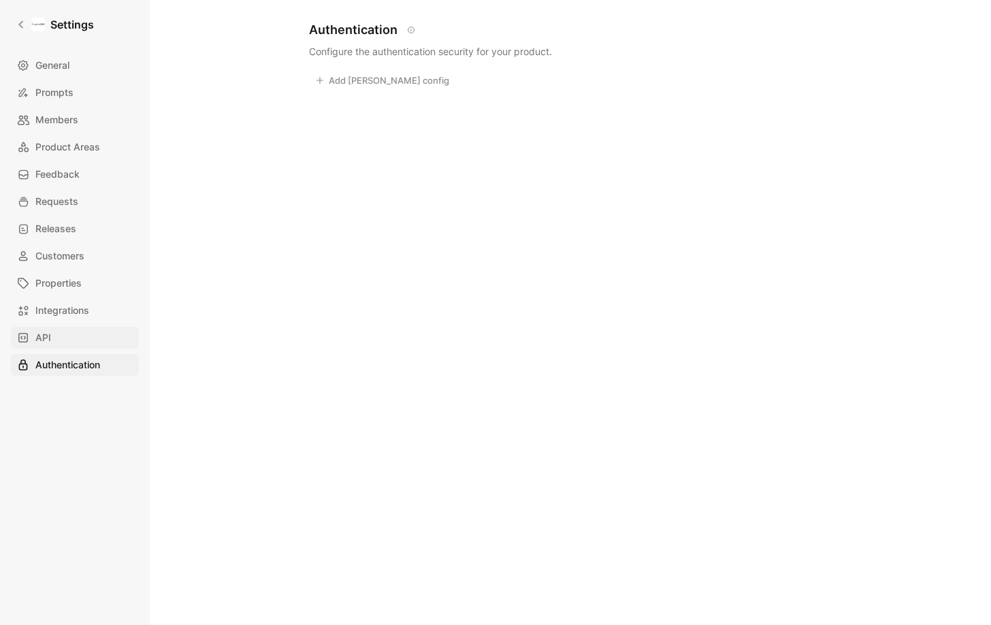
click at [57, 339] on link "API" at bounding box center [75, 338] width 128 height 22
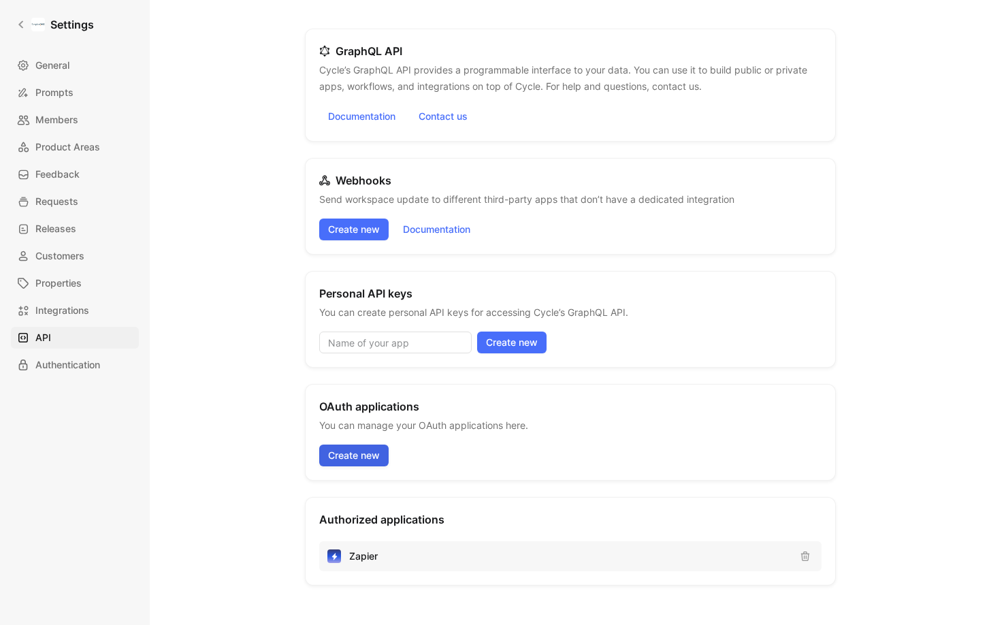
scroll to position [198, 0]
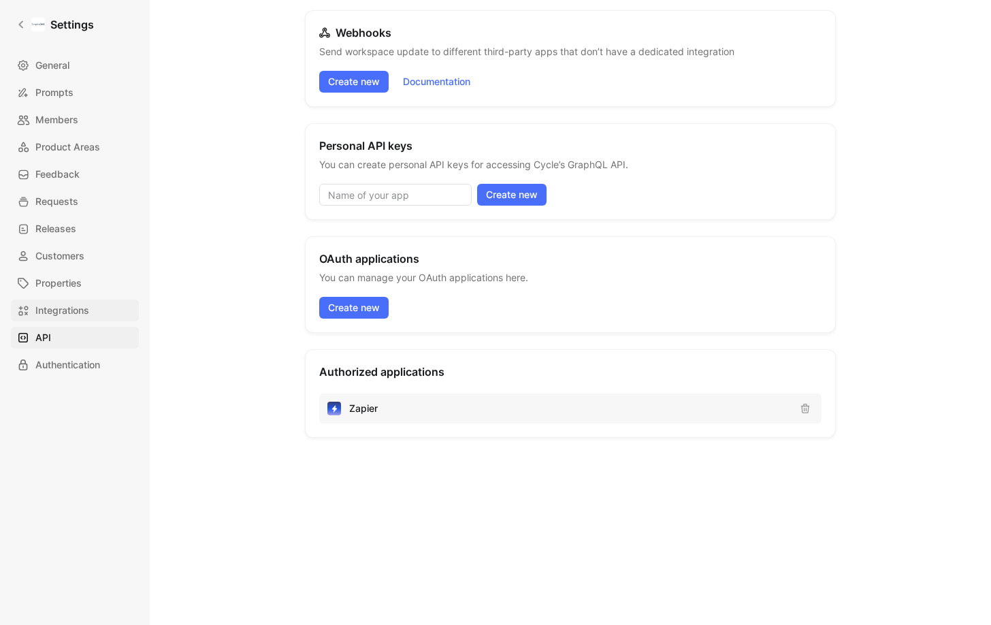
click at [65, 305] on span "Integrations" at bounding box center [62, 310] width 54 height 16
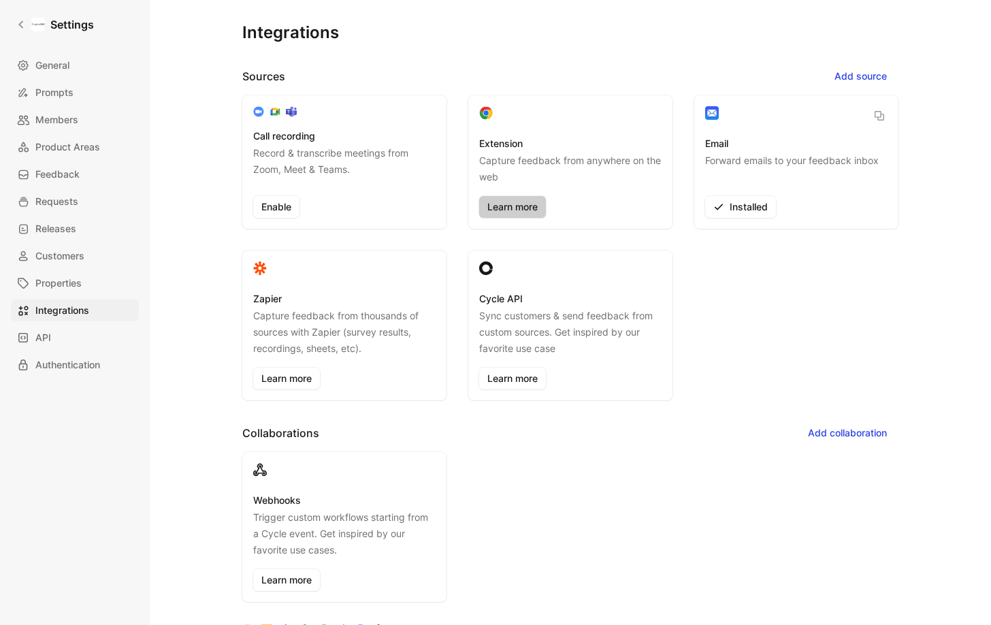
click at [498, 208] on link "Learn more" at bounding box center [512, 207] width 67 height 22
click at [81, 276] on span "Properties" at bounding box center [58, 283] width 46 height 16
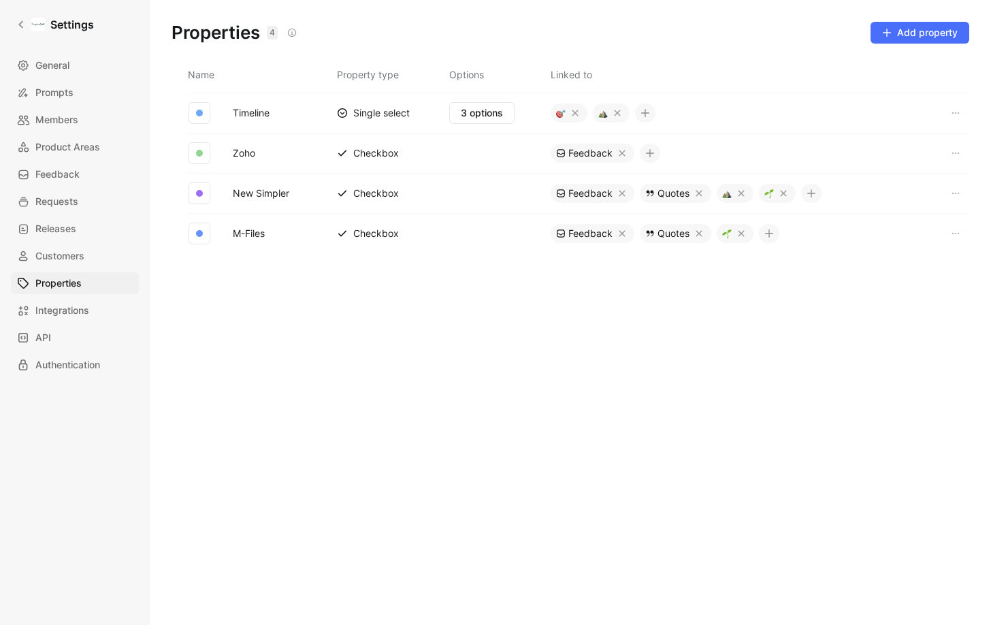
click at [251, 114] on button "Timeline" at bounding box center [251, 113] width 48 height 18
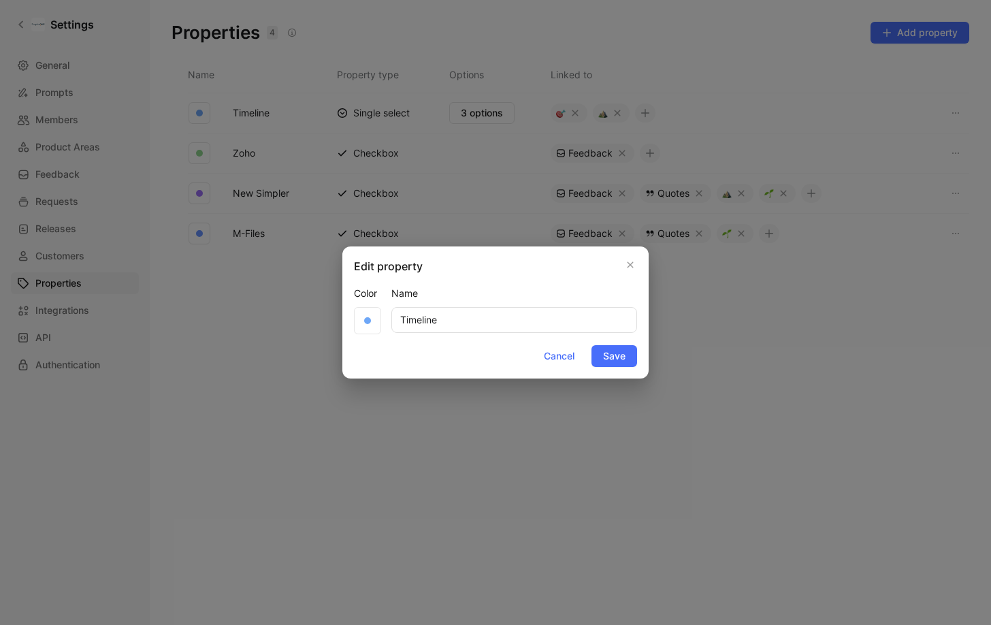
click at [232, 319] on div at bounding box center [495, 312] width 991 height 625
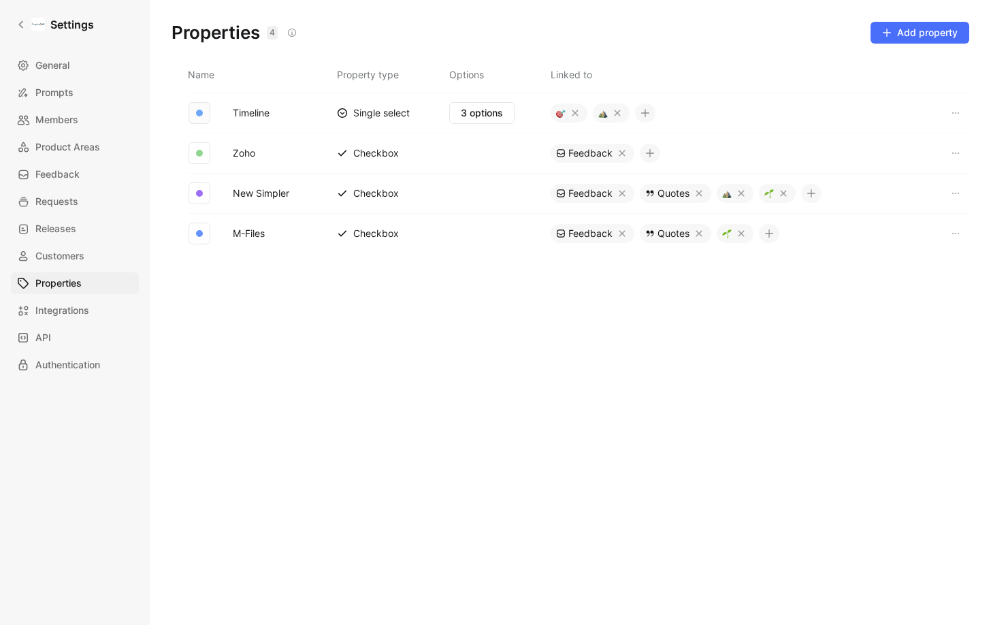
click at [206, 108] on div "button" at bounding box center [200, 113] width 22 height 22
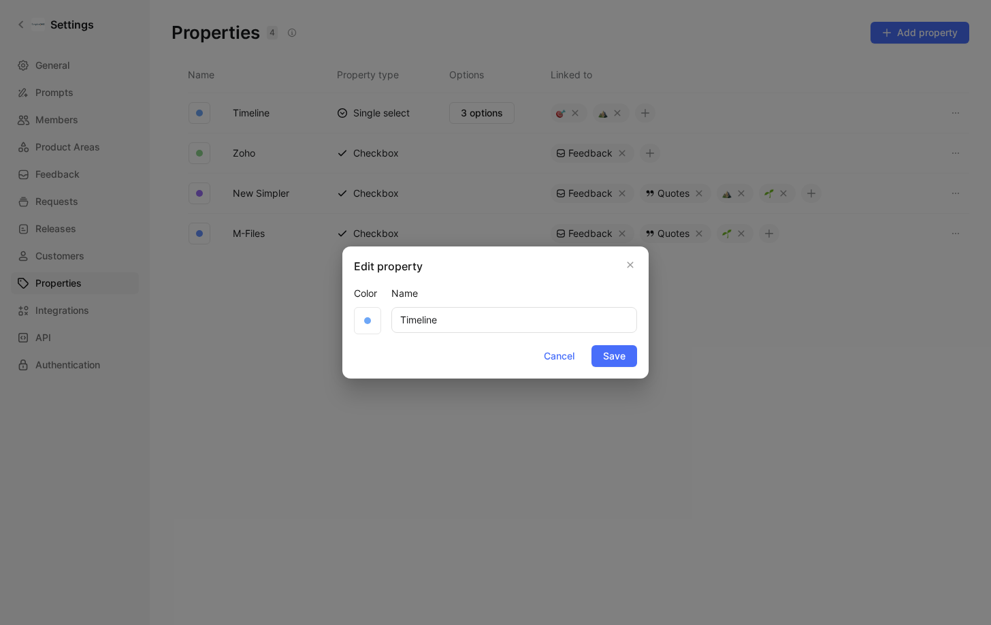
drag, startPoint x: 249, startPoint y: 327, endPoint x: 259, endPoint y: 288, distance: 40.1
click at [249, 326] on div at bounding box center [495, 312] width 991 height 625
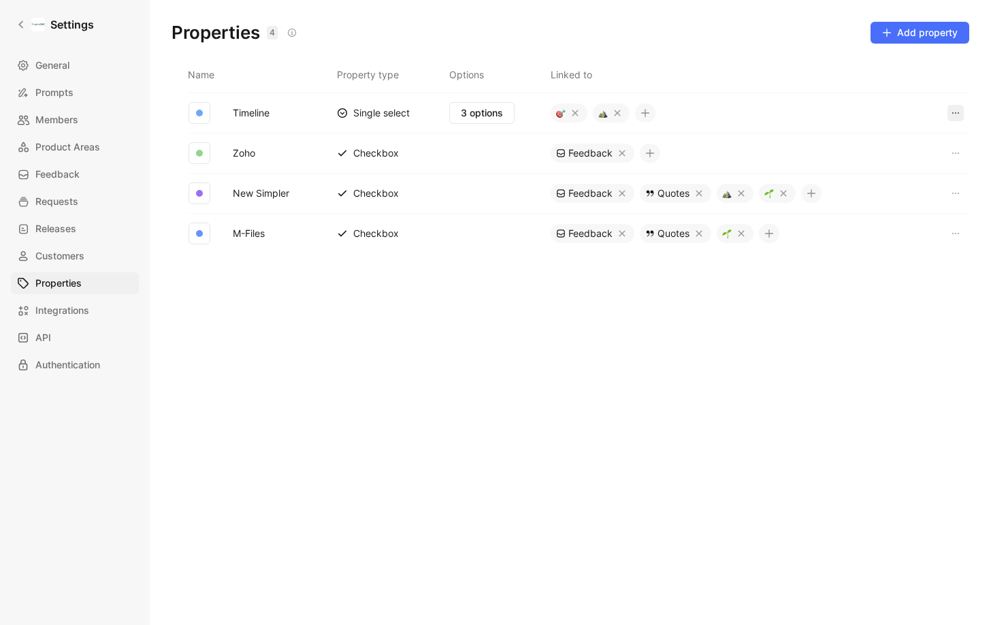
click at [955, 109] on icon "button" at bounding box center [955, 113] width 11 height 11
click at [67, 253] on span "Customers" at bounding box center [59, 256] width 49 height 16
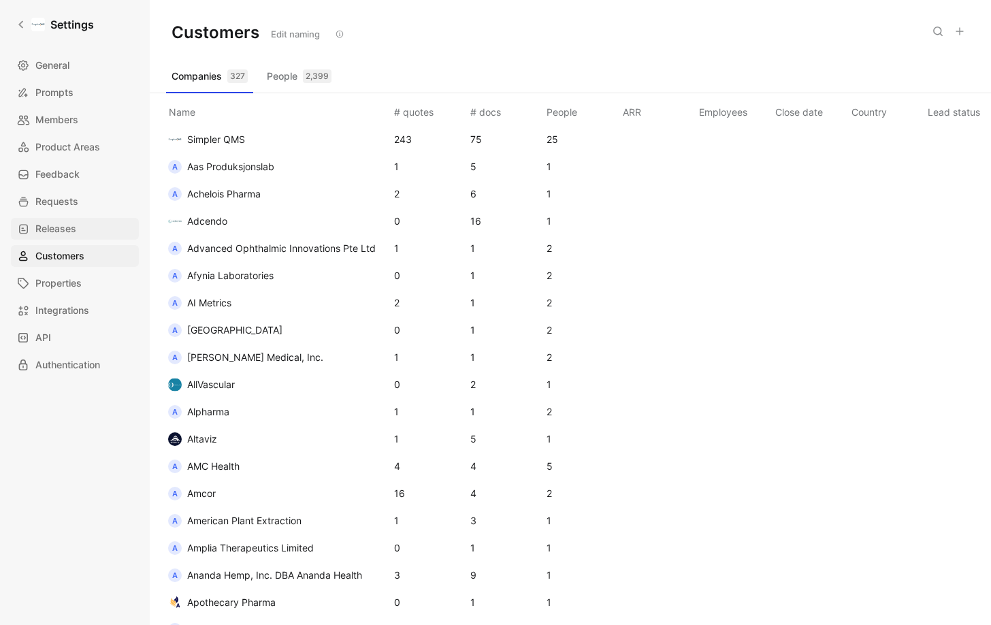
click at [69, 223] on span "Releases" at bounding box center [55, 229] width 41 height 16
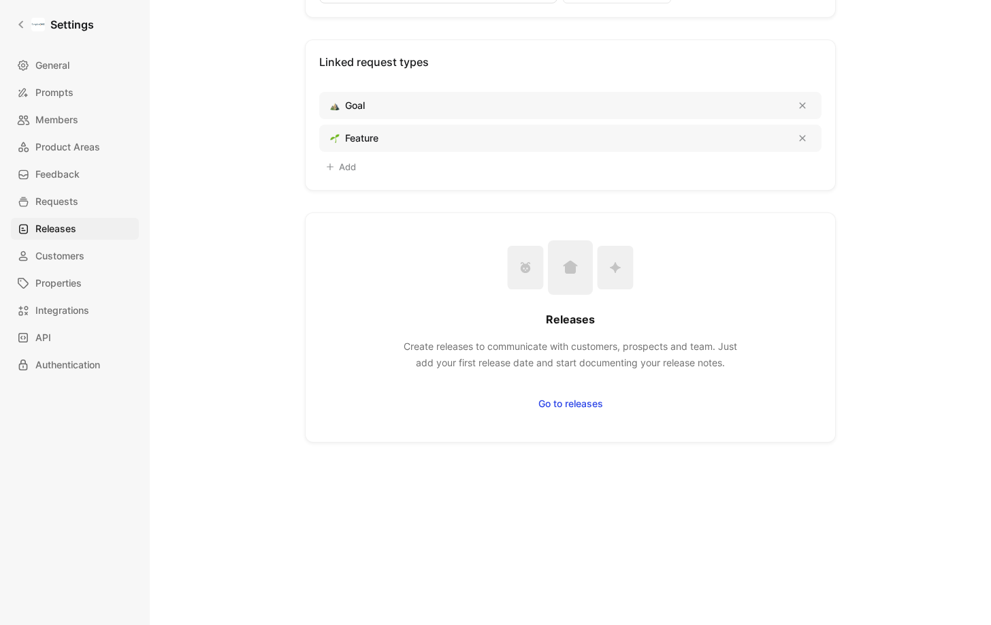
scroll to position [204, 0]
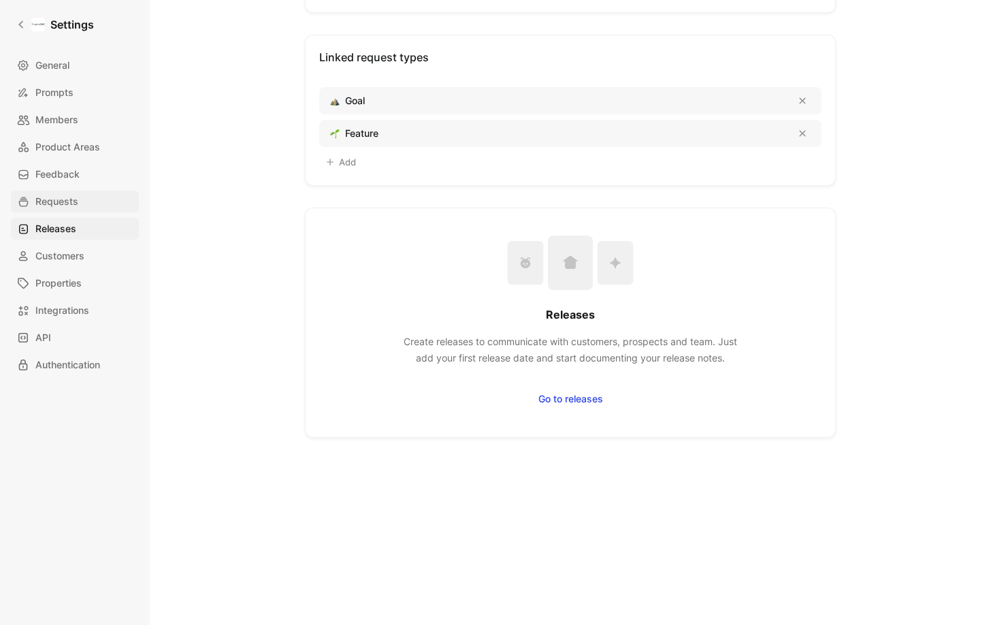
click at [48, 197] on span "Requests" at bounding box center [56, 201] width 43 height 16
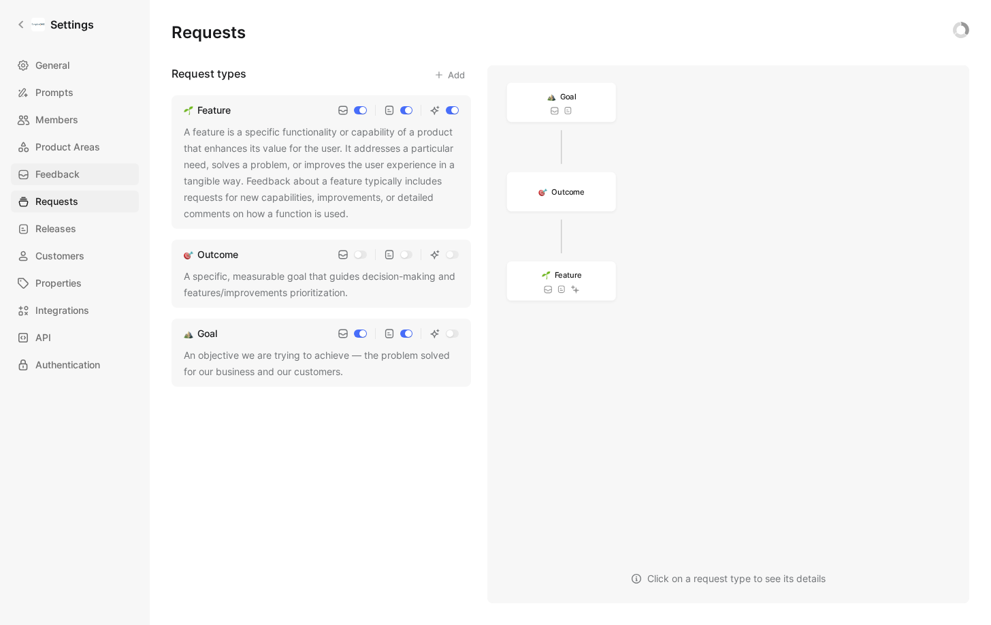
click at [54, 170] on span "Feedback" at bounding box center [57, 174] width 44 height 16
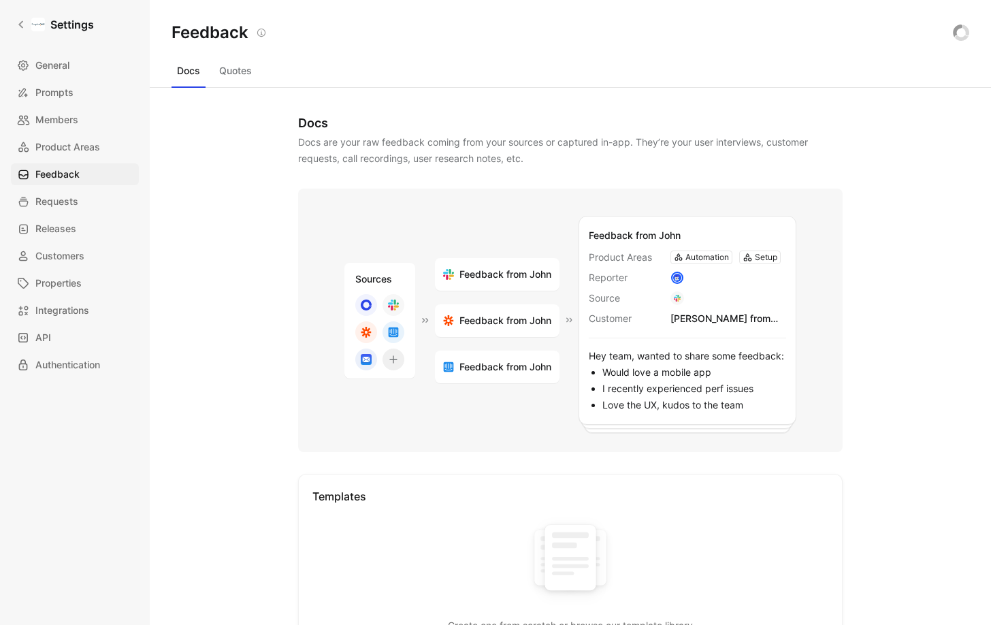
click at [244, 72] on button "Quotes" at bounding box center [236, 71] width 44 height 22
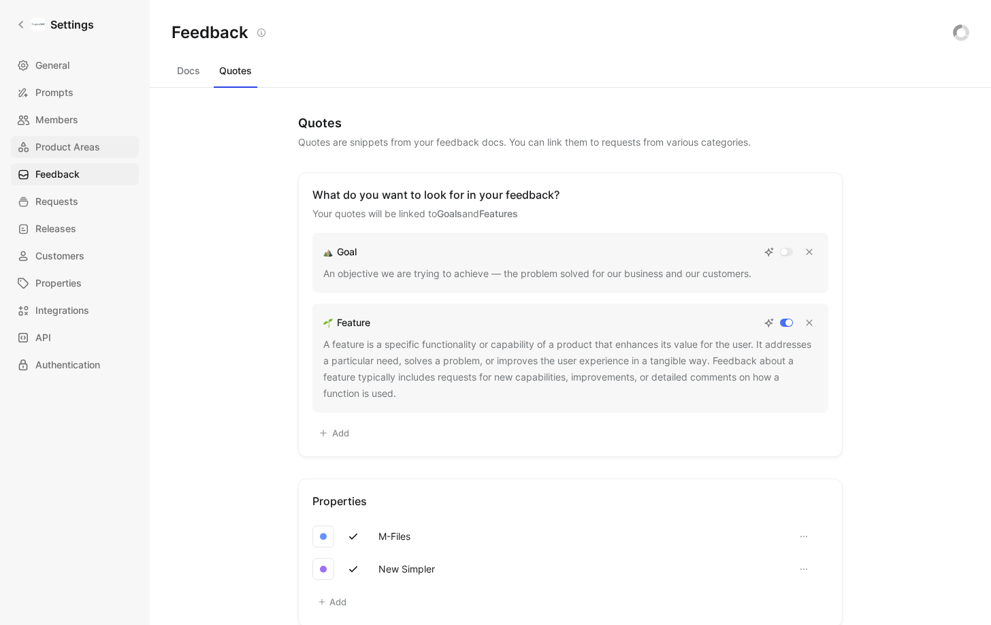
click at [69, 141] on span "Product Areas" at bounding box center [67, 147] width 65 height 16
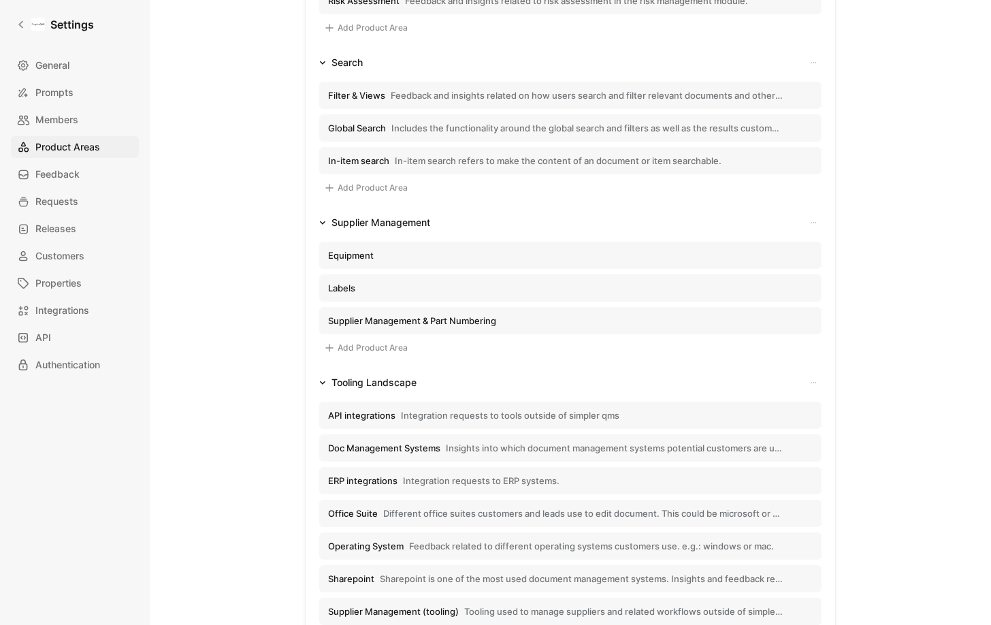
scroll to position [1996, 0]
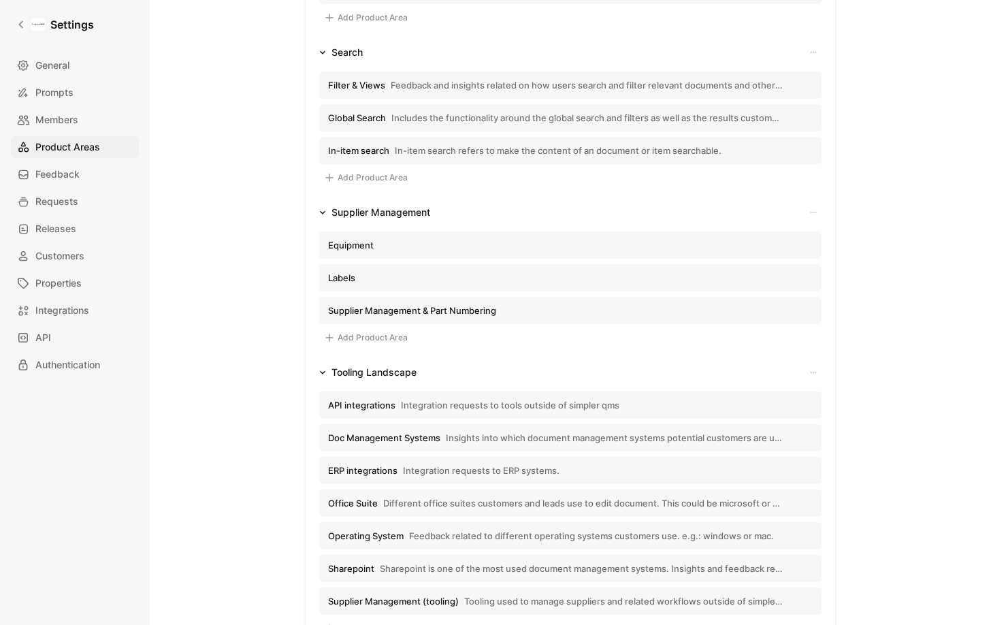
click at [323, 212] on button "Supplier Management" at bounding box center [375, 212] width 122 height 16
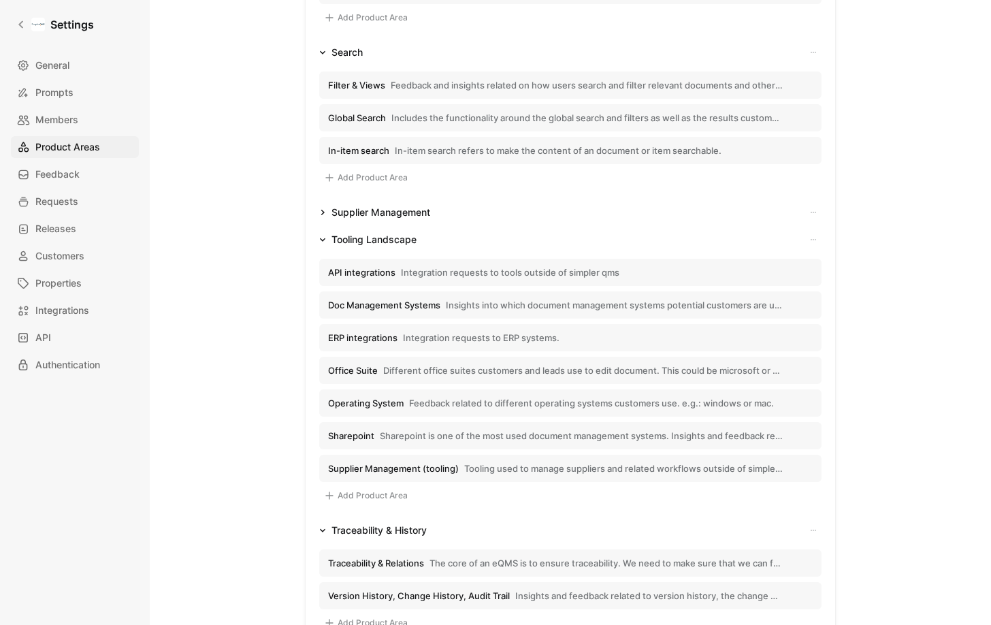
click at [367, 180] on button "Add Product Area" at bounding box center [365, 178] width 93 height 16
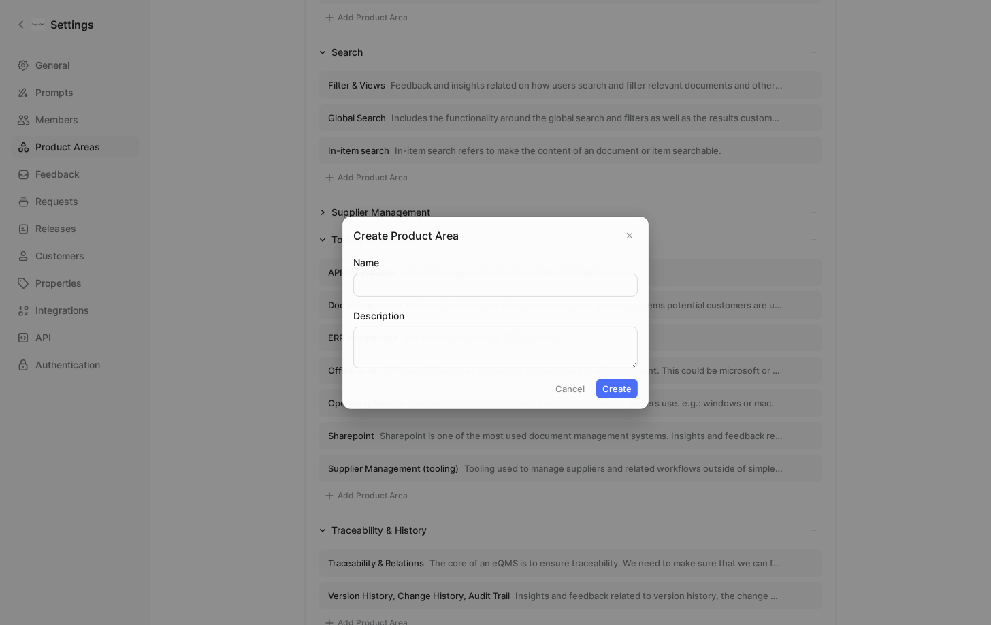
click at [584, 191] on div at bounding box center [495, 312] width 991 height 625
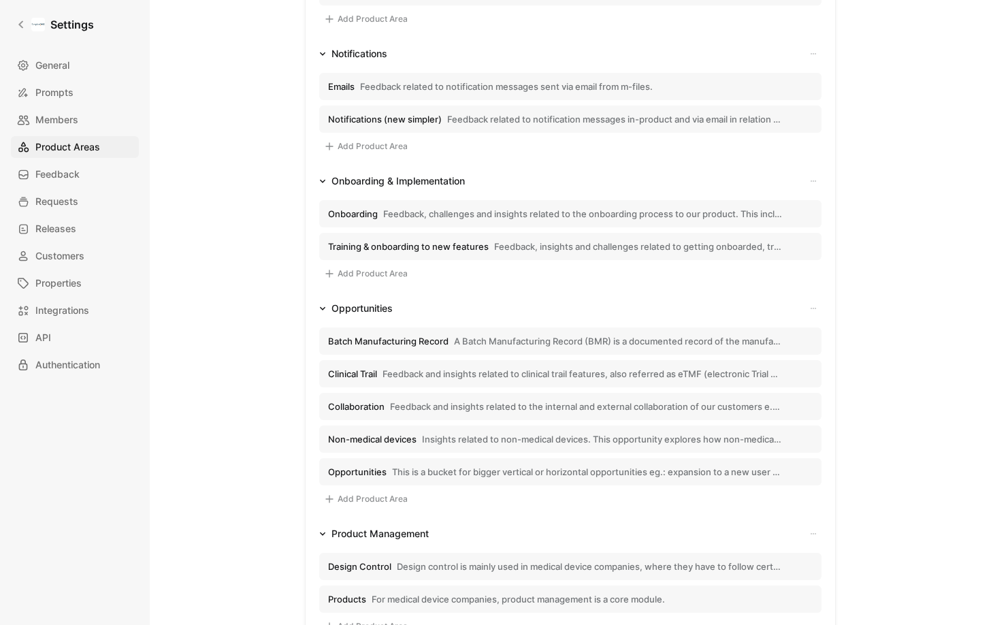
scroll to position [1142, 0]
